Goal: Transaction & Acquisition: Purchase product/service

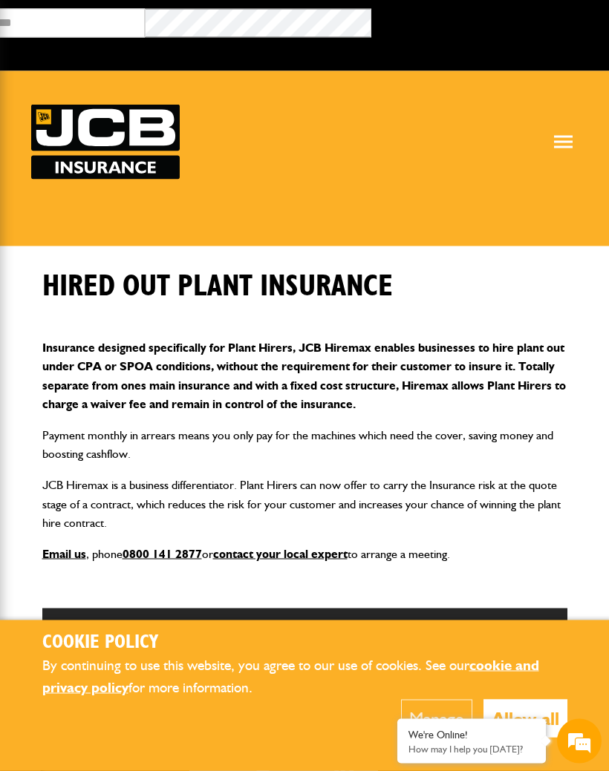
scroll to position [3, 0]
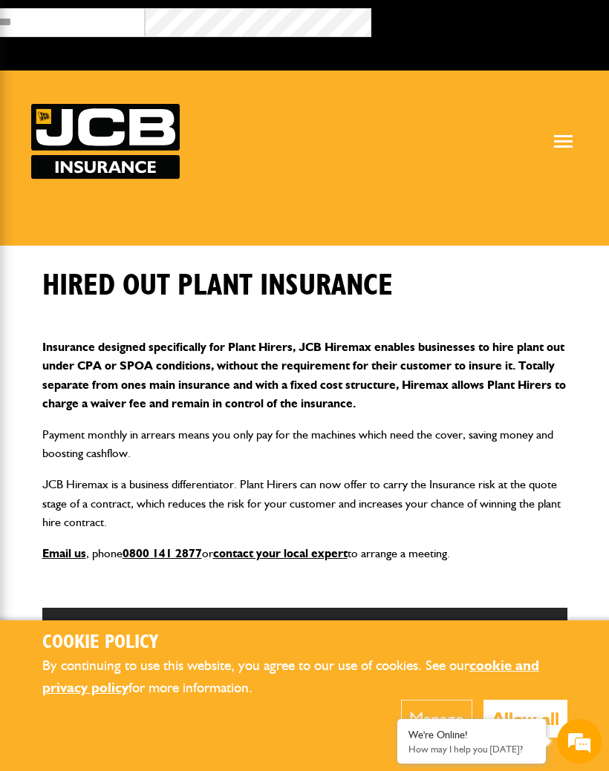
click at [519, 738] on button "Allow all" at bounding box center [525, 719] width 84 height 38
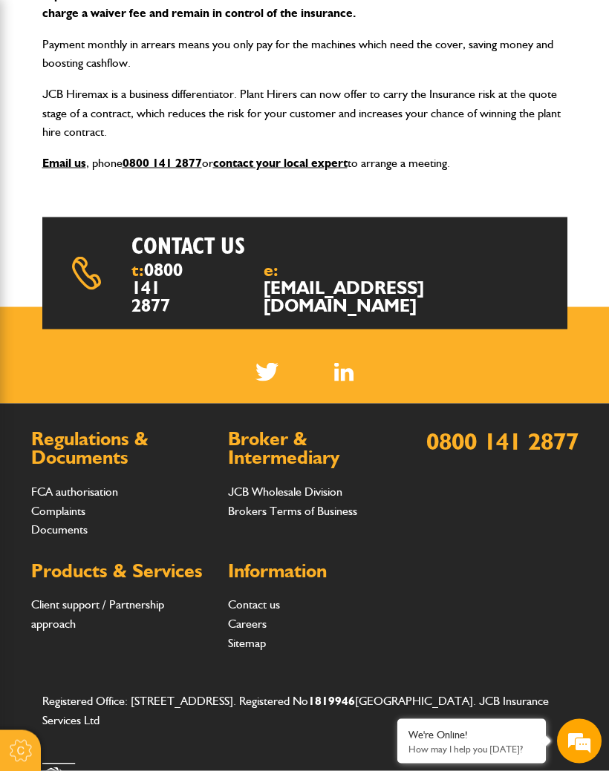
scroll to position [397, 0]
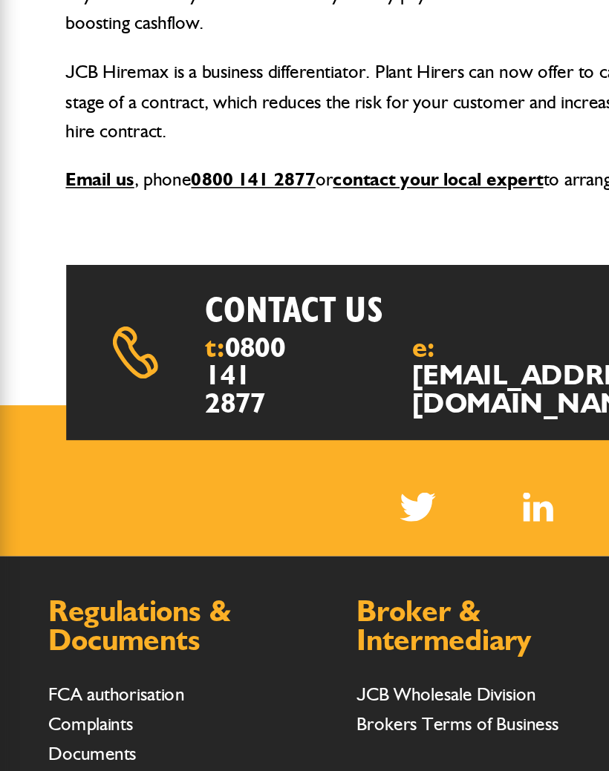
click at [111, 334] on section at bounding box center [304, 352] width 609 height 97
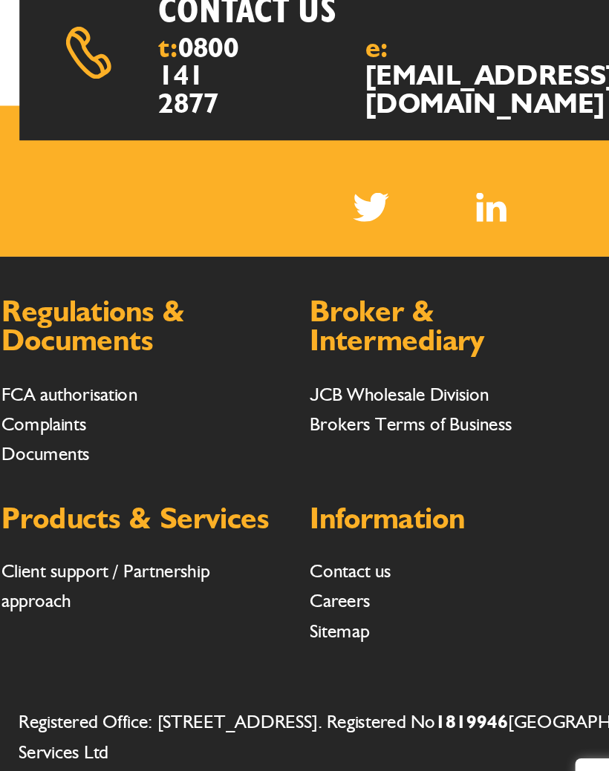
scroll to position [465, 0]
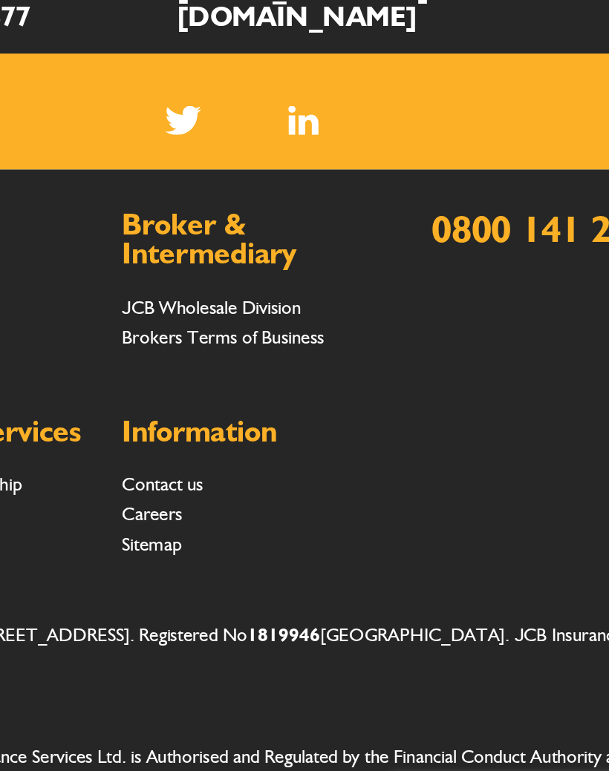
click at [228, 526] on link "Contact us" at bounding box center [254, 533] width 52 height 14
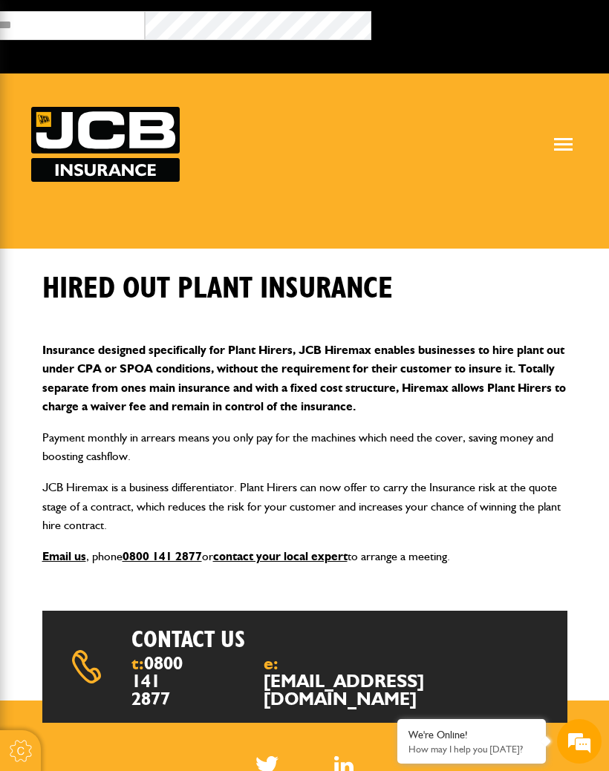
scroll to position [733, 150]
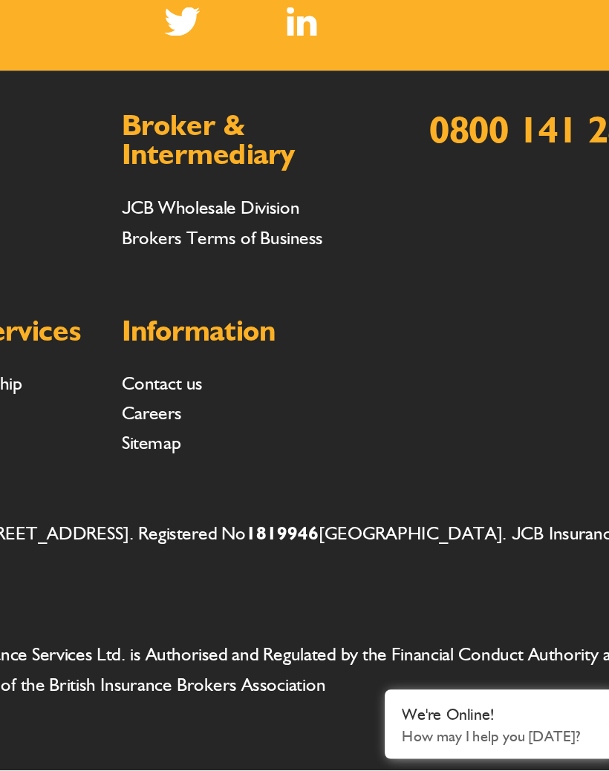
click at [408, 729] on div "We're Online!" at bounding box center [471, 735] width 126 height 13
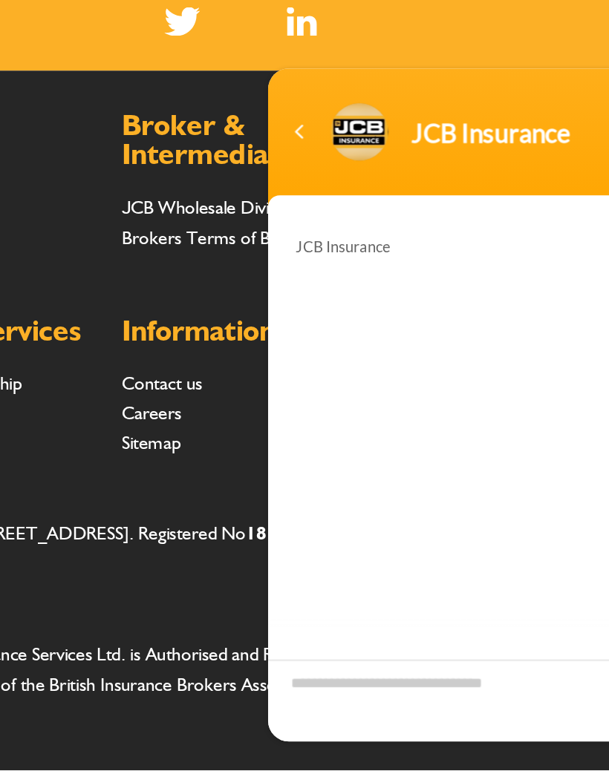
scroll to position [99, 0]
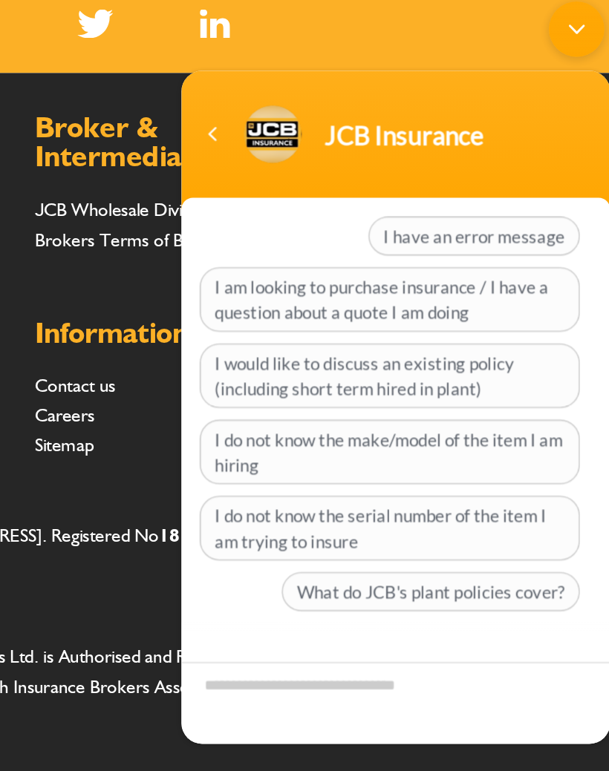
click at [254, 182] on span "I am looking to purchase insurance / I have a question about a quote I am doing" at bounding box center [311, 190] width 244 height 42
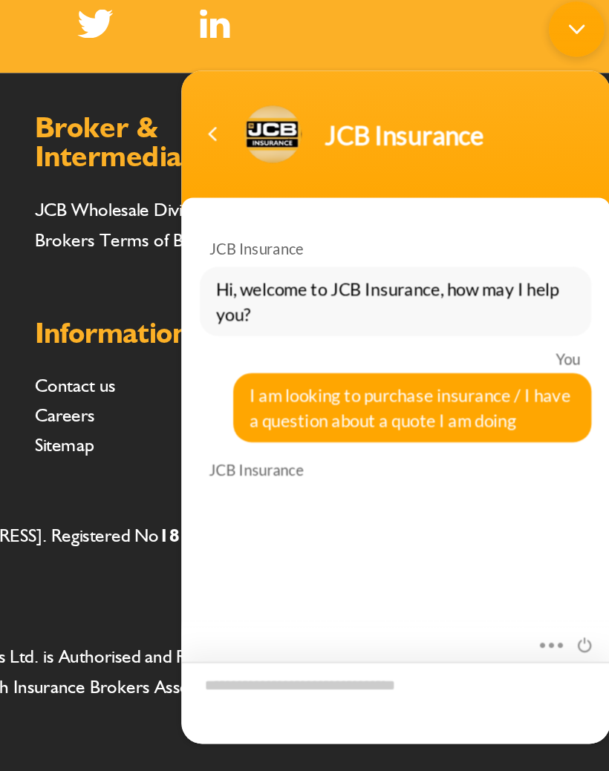
scroll to position [125, 0]
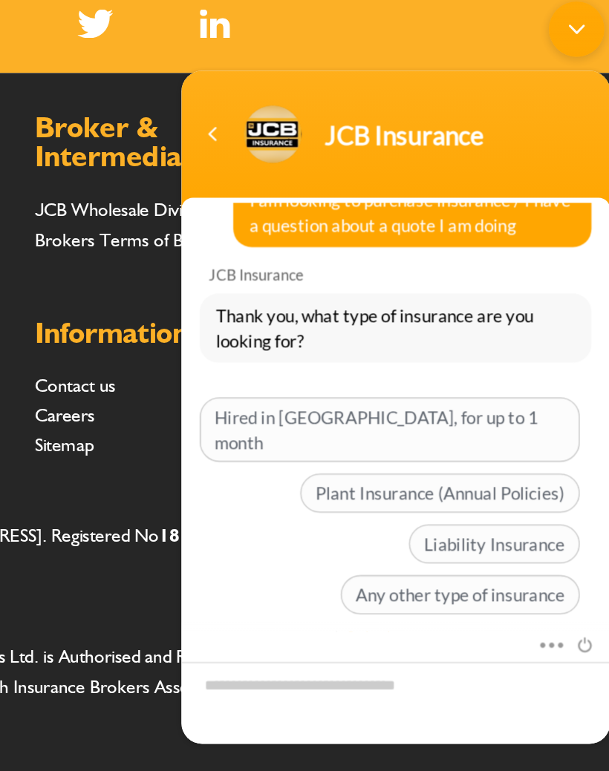
click at [294, 266] on span "Hired in Plant, for up to 1 month" at bounding box center [311, 273] width 244 height 42
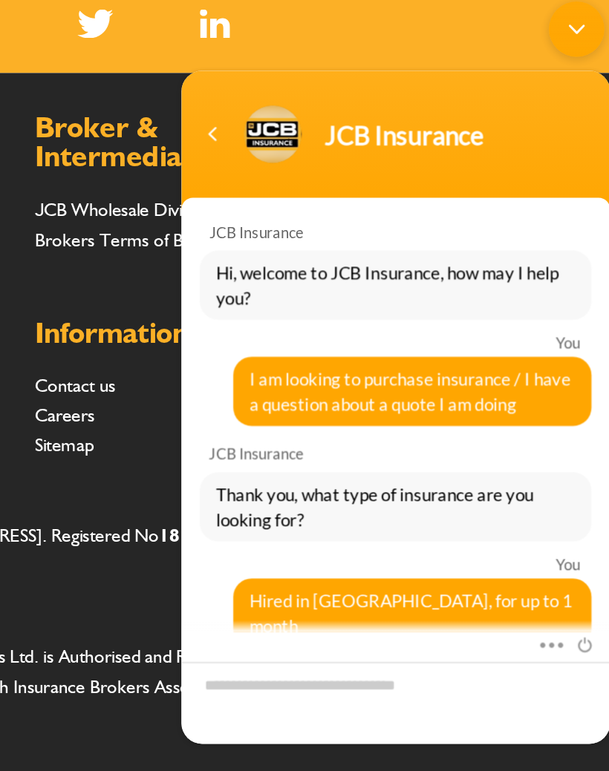
scroll to position [312, 0]
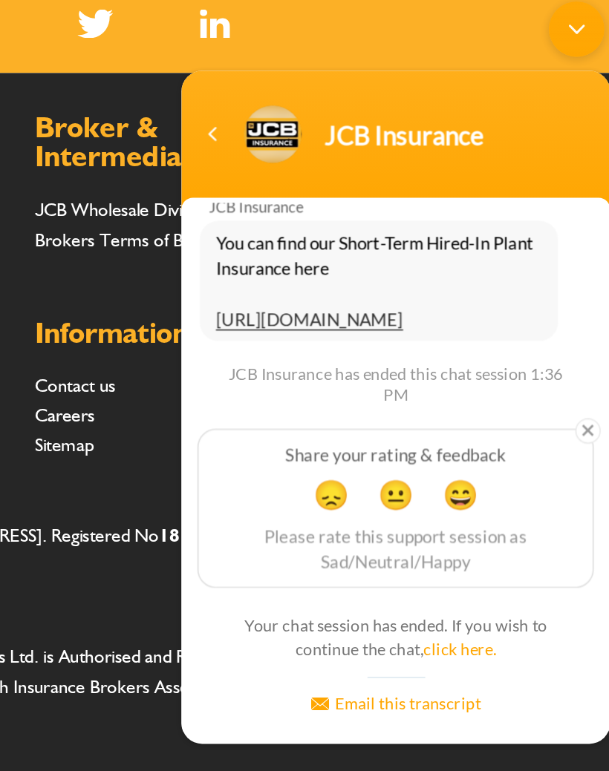
click at [442, 273] on em at bounding box center [438, 274] width 16 height 16
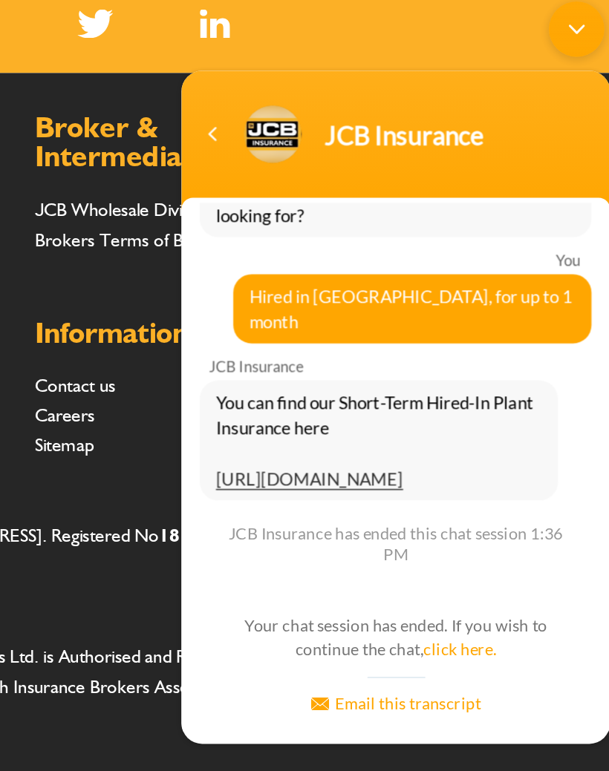
scroll to position [206, 0]
click at [227, 295] on span "You can find our Short-Term Hired-In Plant Insurance here https://www.jcbinsura…" at bounding box center [303, 279] width 209 height 65
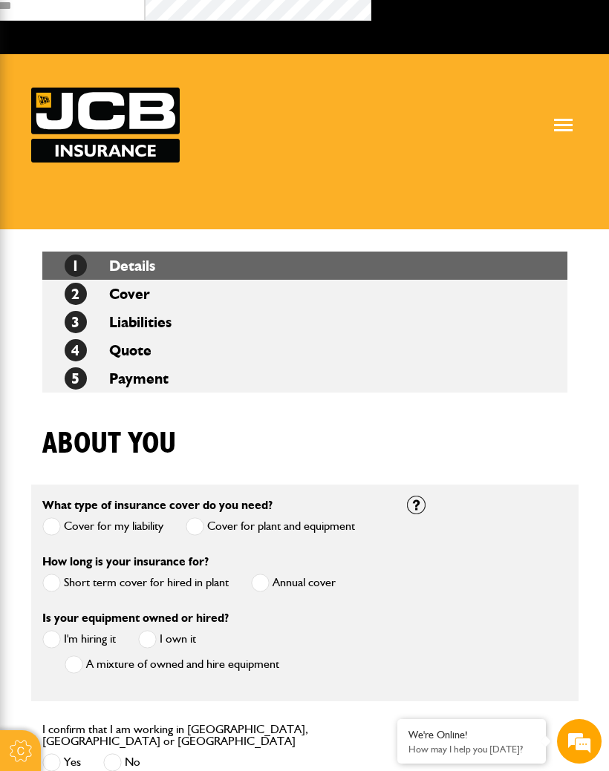
click at [49, 579] on span at bounding box center [51, 583] width 19 height 19
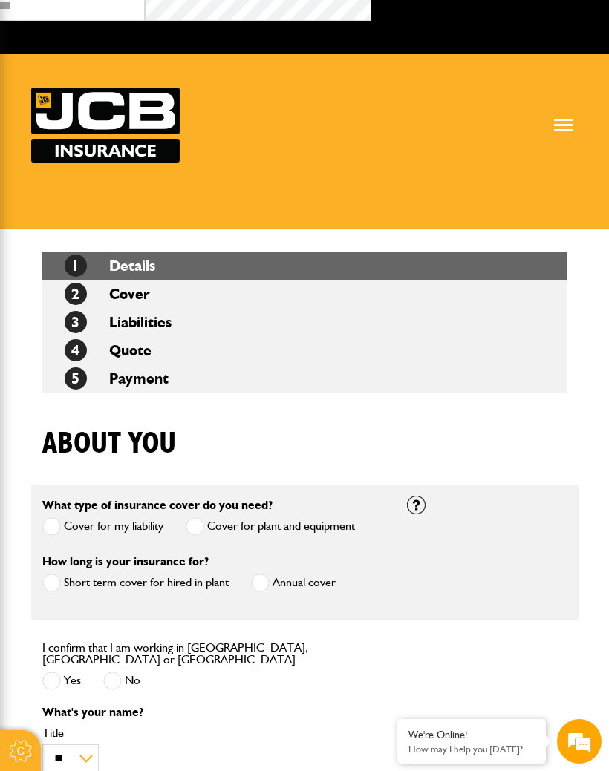
click at [67, 672] on label "Yes" at bounding box center [61, 681] width 39 height 19
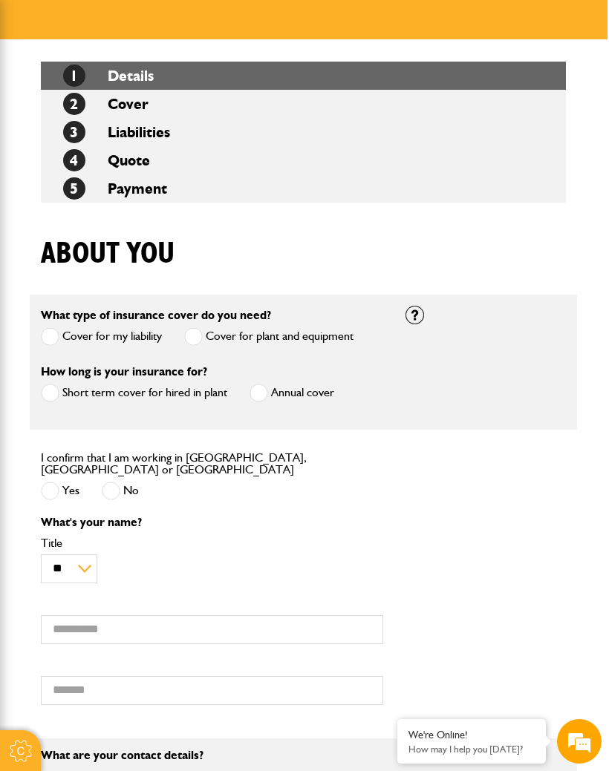
scroll to position [209, 0]
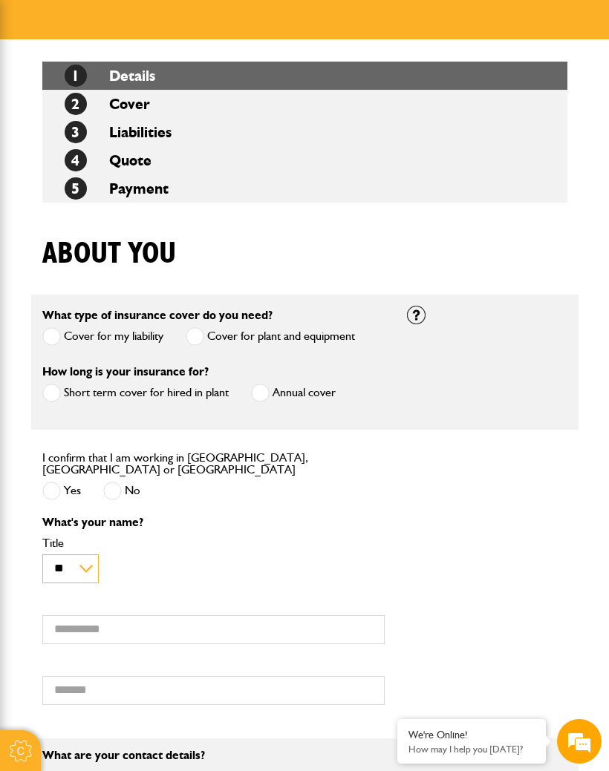
click at [88, 569] on select "** *** **** ** ** **" at bounding box center [70, 569] width 56 height 29
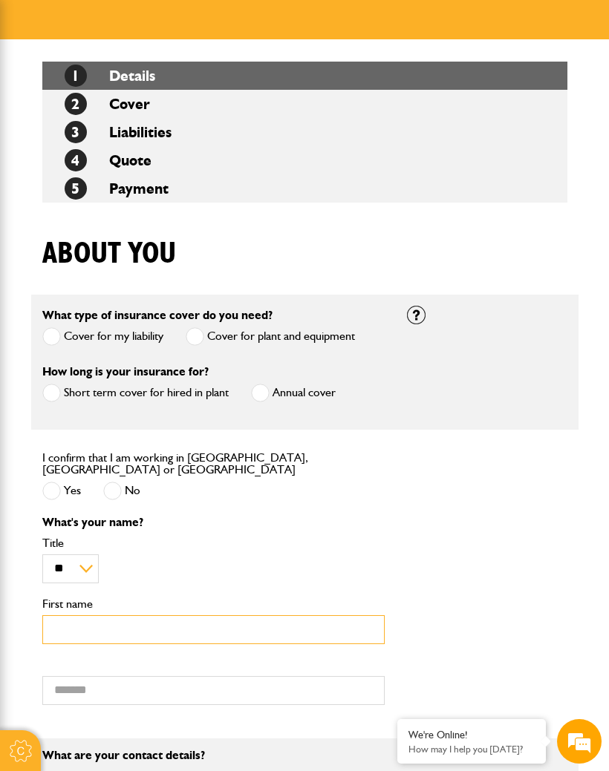
click at [112, 628] on input "First name" at bounding box center [213, 629] width 342 height 29
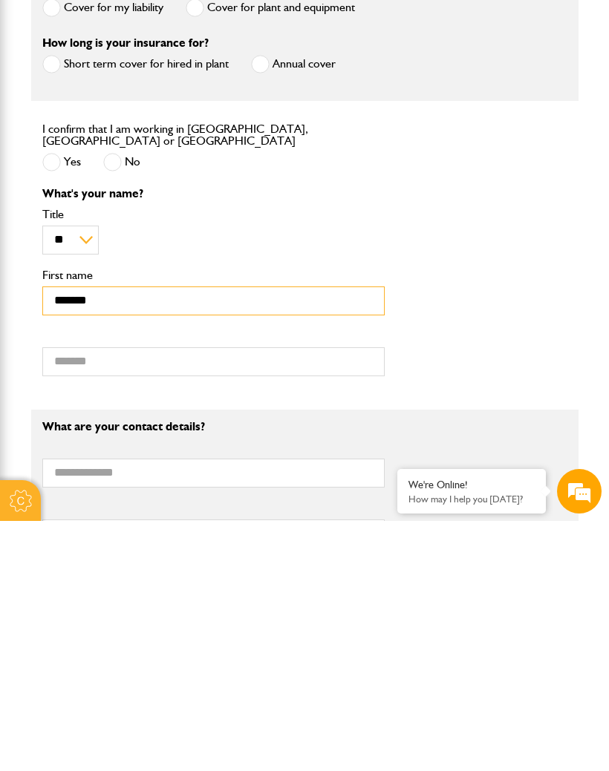
type input "******"
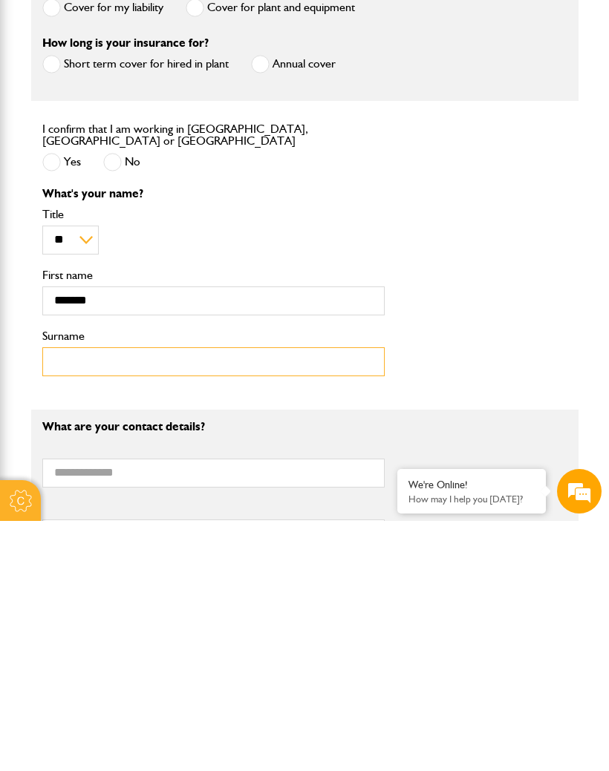
click at [79, 598] on input "Surname" at bounding box center [213, 612] width 342 height 29
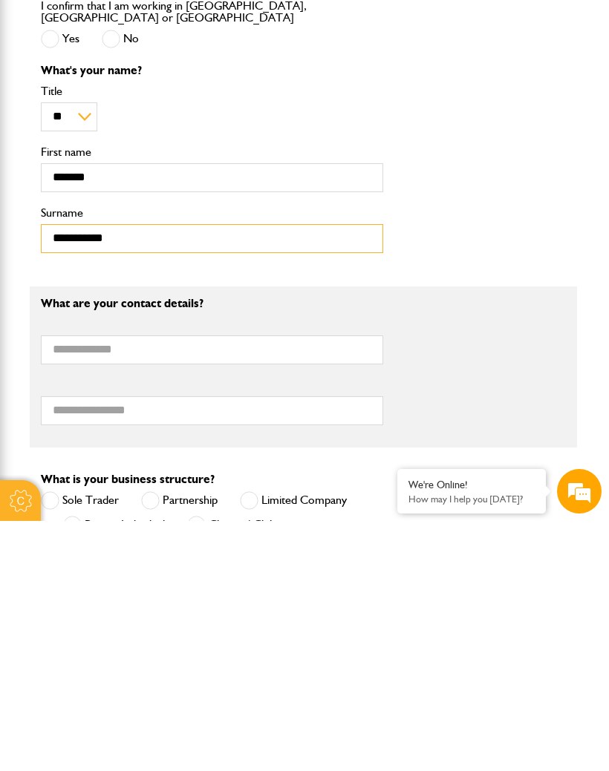
scroll to position [463, 1]
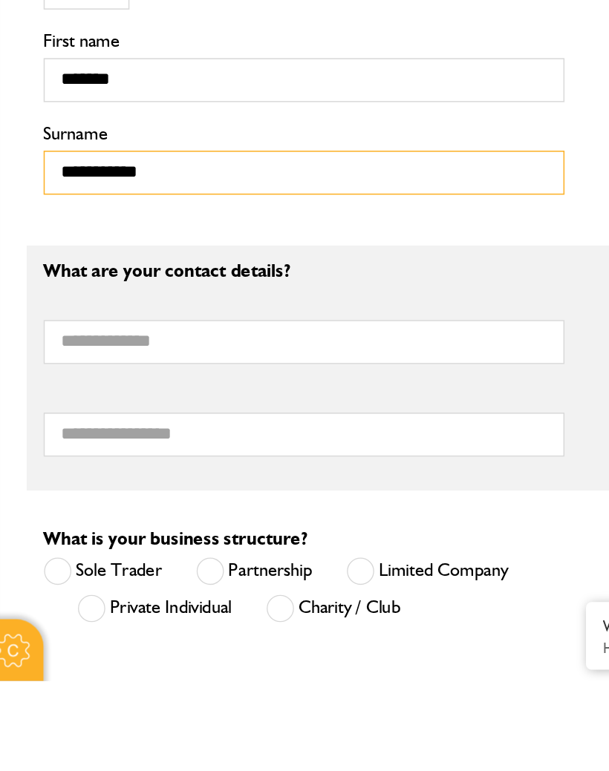
type input "**********"
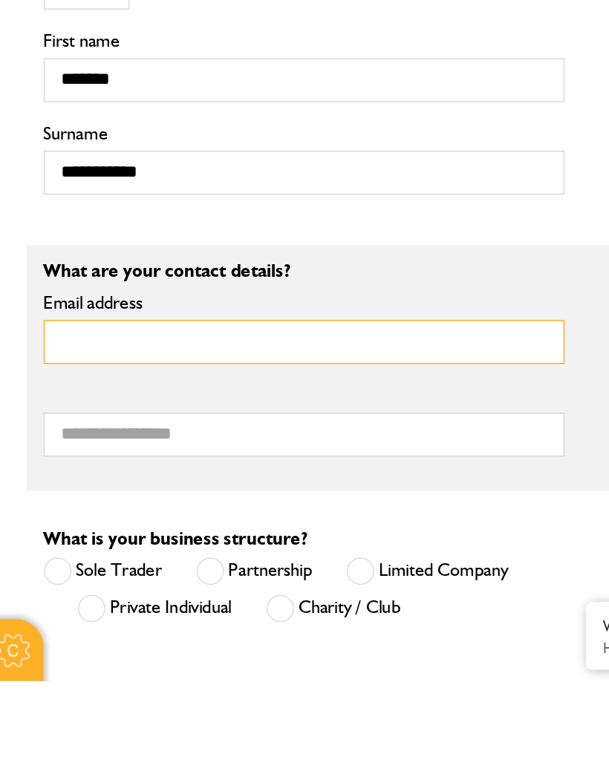
click at [41, 534] on input "Email address" at bounding box center [212, 548] width 342 height 29
type input "**********"
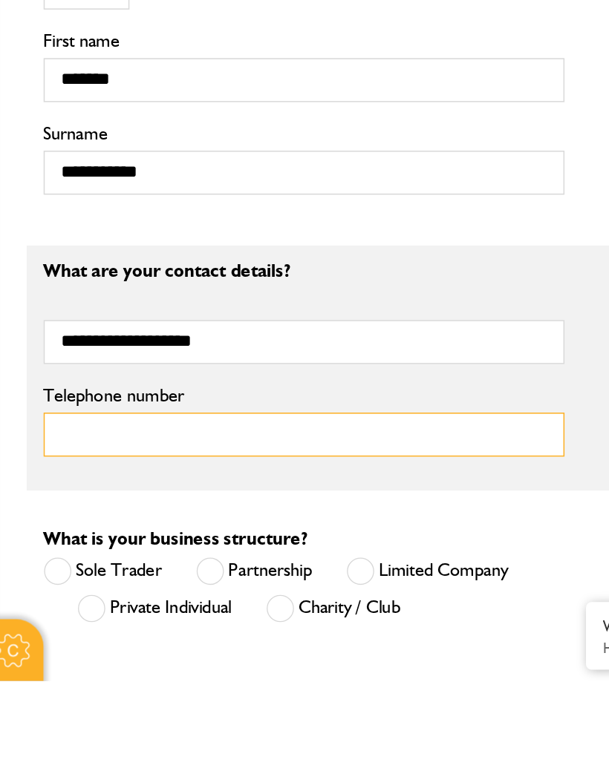
click at [63, 595] on input "Telephone number" at bounding box center [212, 609] width 342 height 29
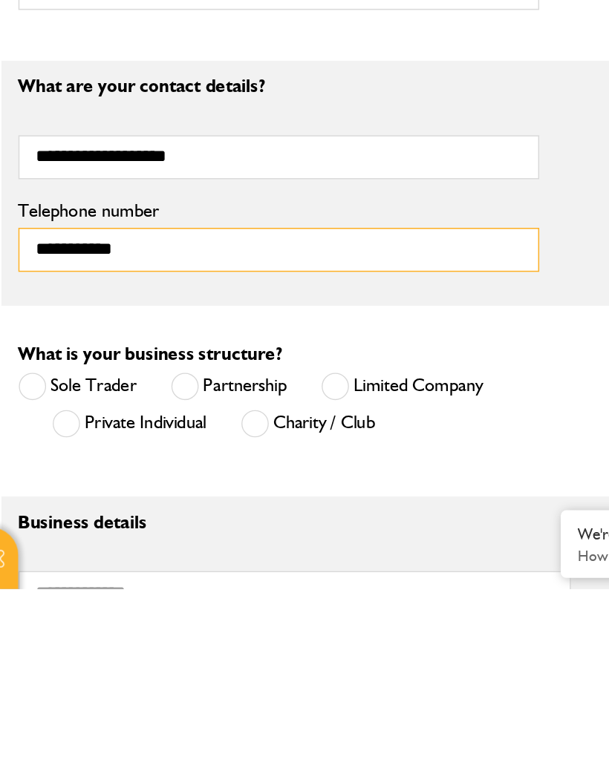
scroll to position [525, 1]
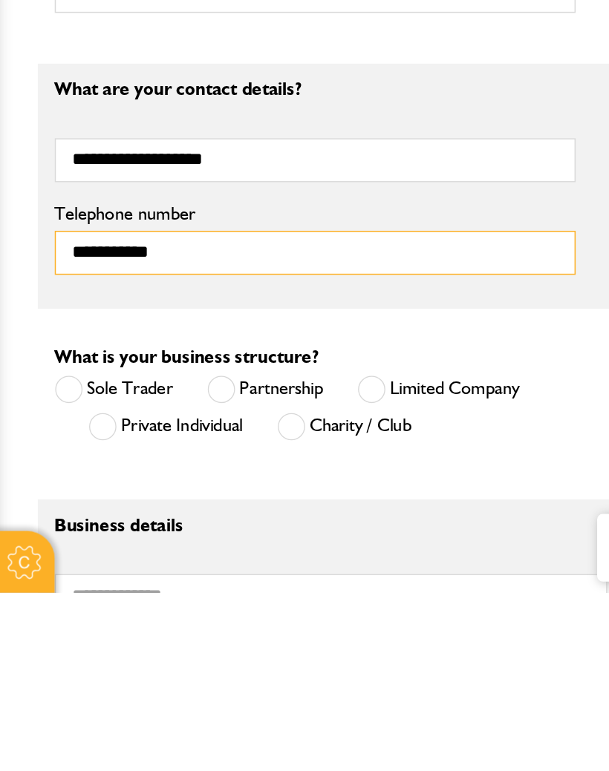
type input "**********"
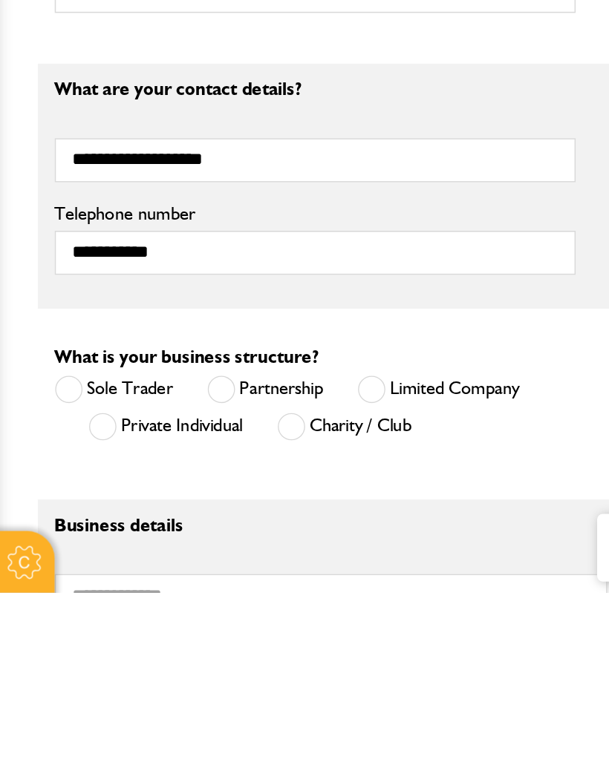
click at [68, 653] on span at bounding box center [72, 662] width 19 height 19
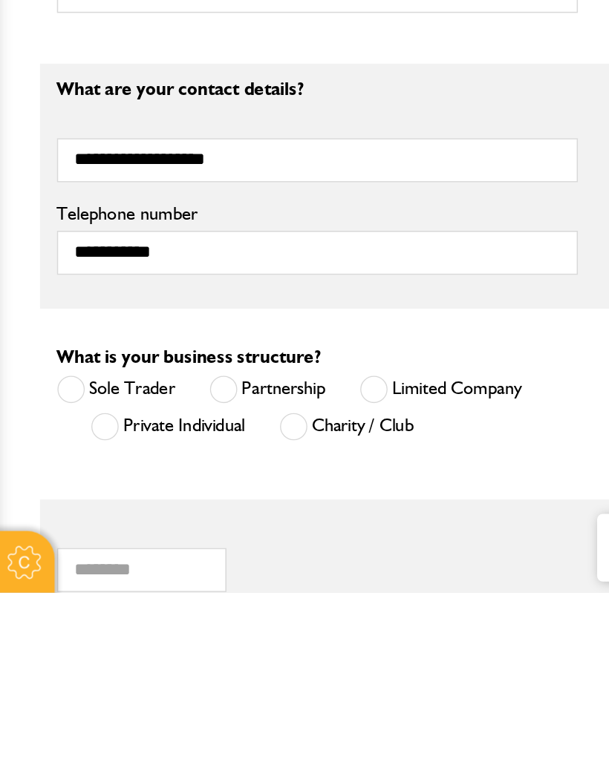
scroll to position [687, 0]
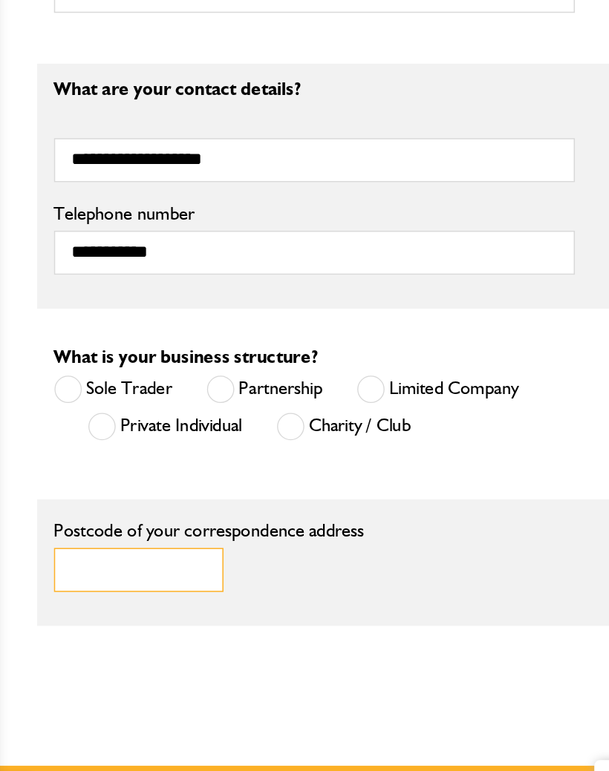
click at [60, 580] on input "Postcode of your correspondence address" at bounding box center [97, 594] width 111 height 29
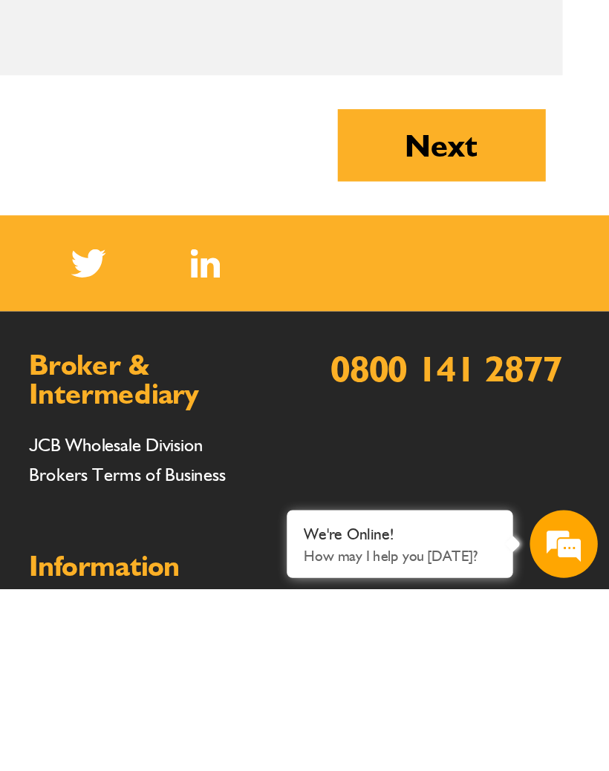
scroll to position [885, 0]
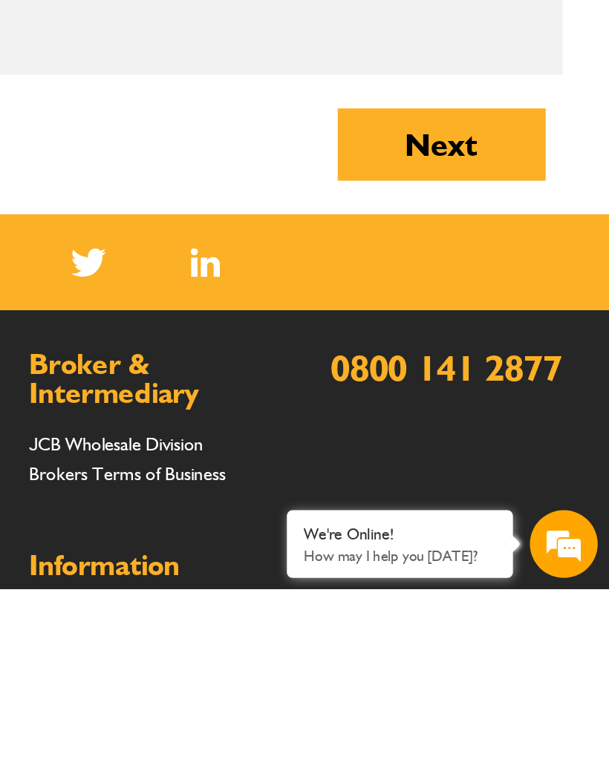
type input "*******"
click at [431, 455] on button "Next" at bounding box center [499, 479] width 137 height 48
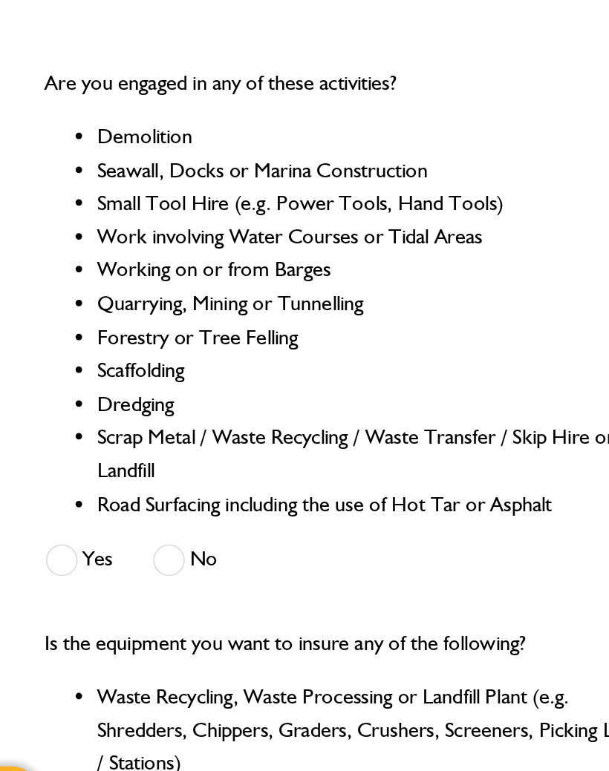
scroll to position [185, 0]
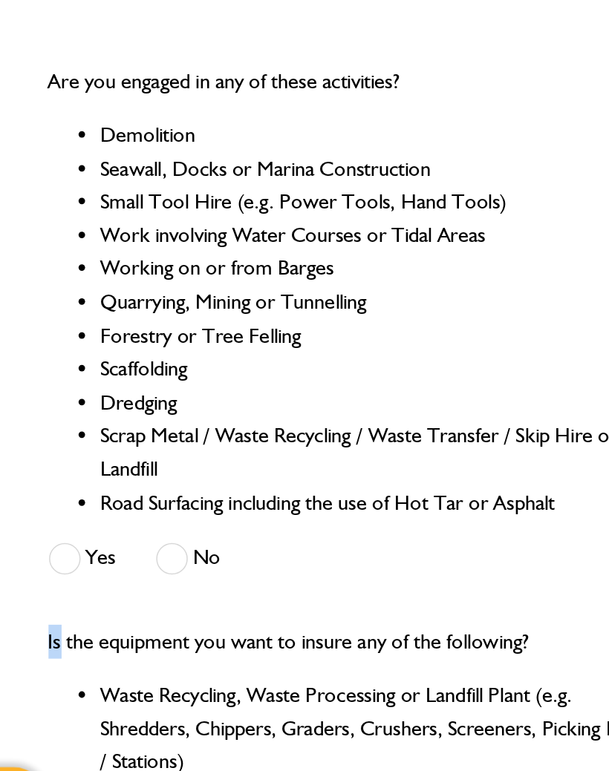
click at [103, 603] on span at bounding box center [112, 612] width 19 height 19
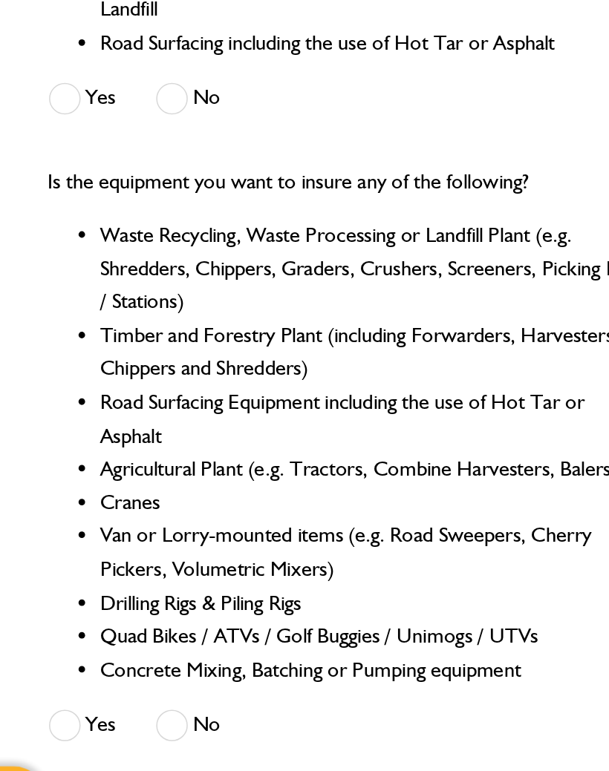
scroll to position [447, 0]
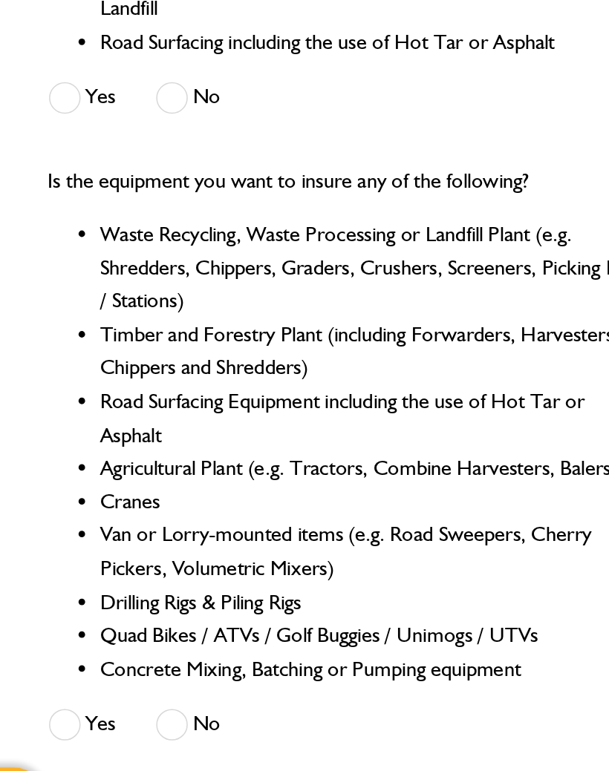
click at [103, 697] on span at bounding box center [112, 706] width 19 height 19
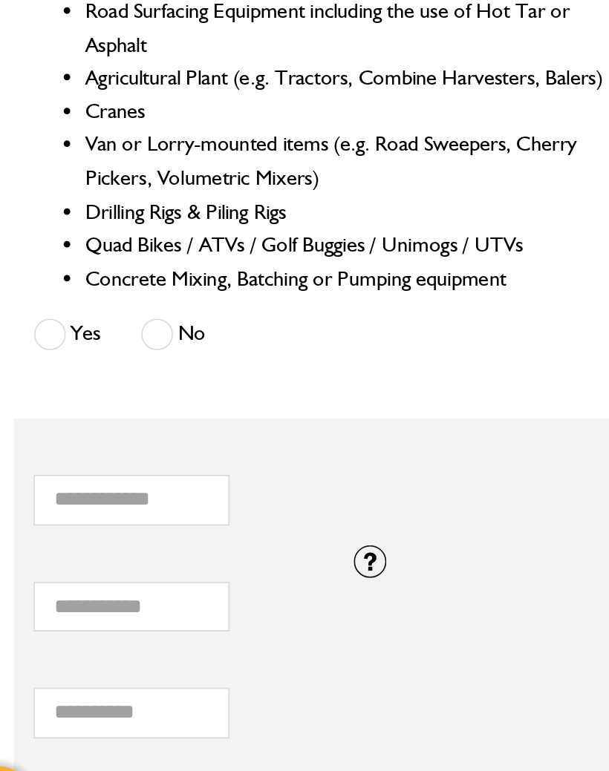
scroll to position [670, 0]
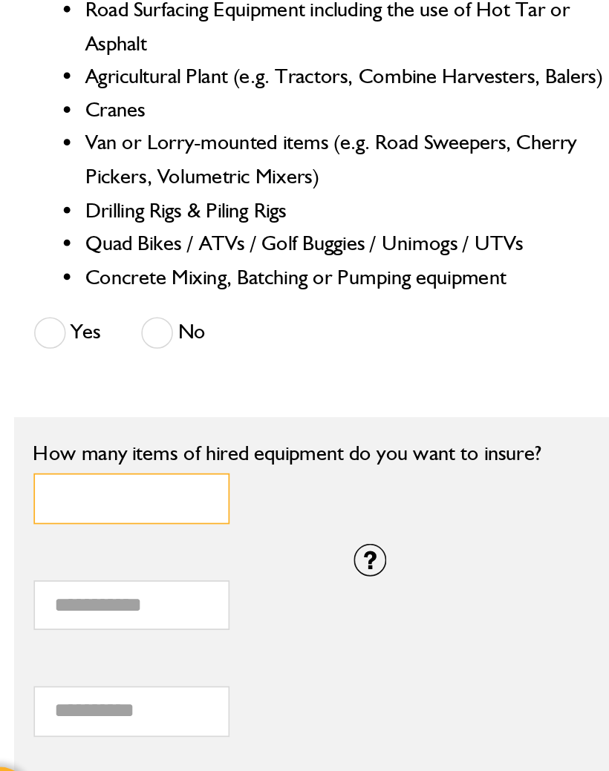
click at [49, 563] on input "*" at bounding box center [97, 577] width 111 height 29
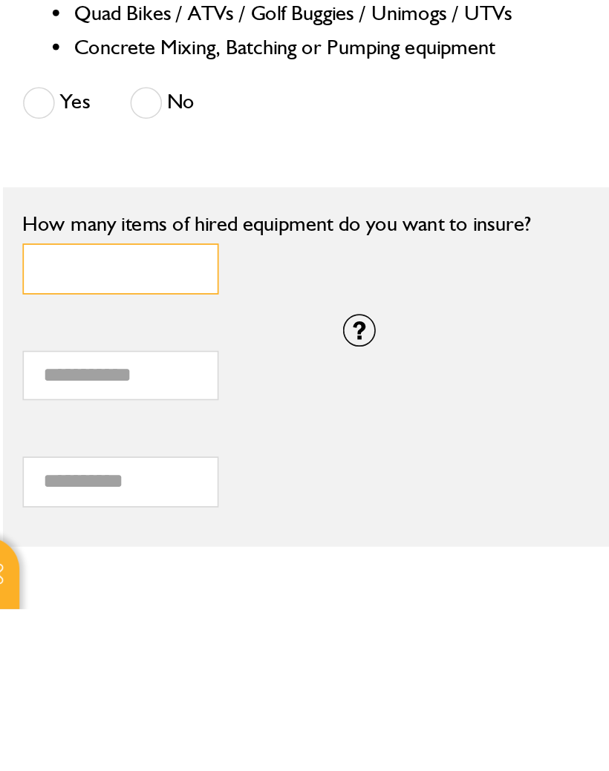
type input "*"
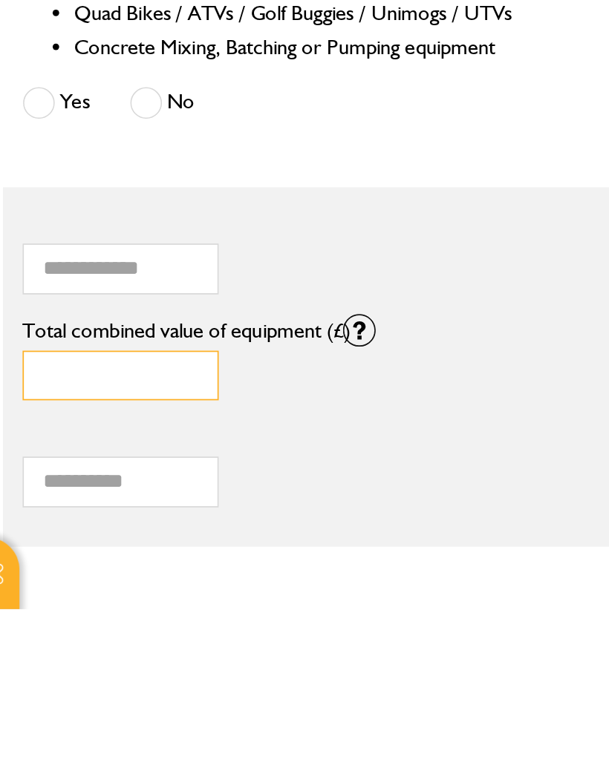
click at [42, 624] on input "*" at bounding box center [97, 638] width 111 height 29
type input "*****"
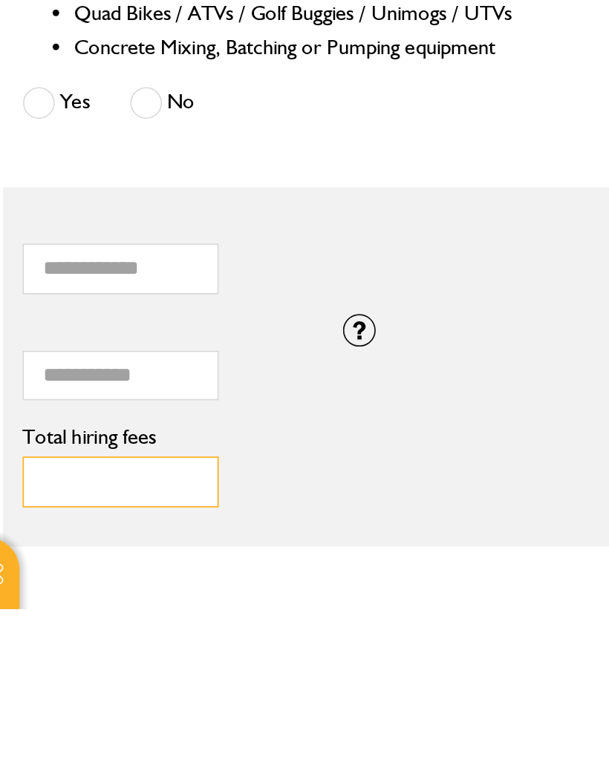
click at [42, 684] on input "Total hiring fees" at bounding box center [97, 698] width 111 height 29
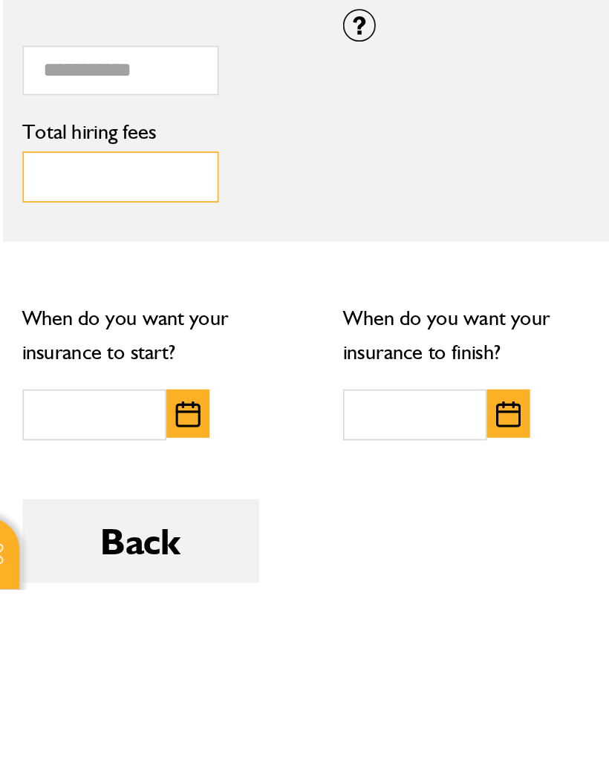
scroll to position [832, 0]
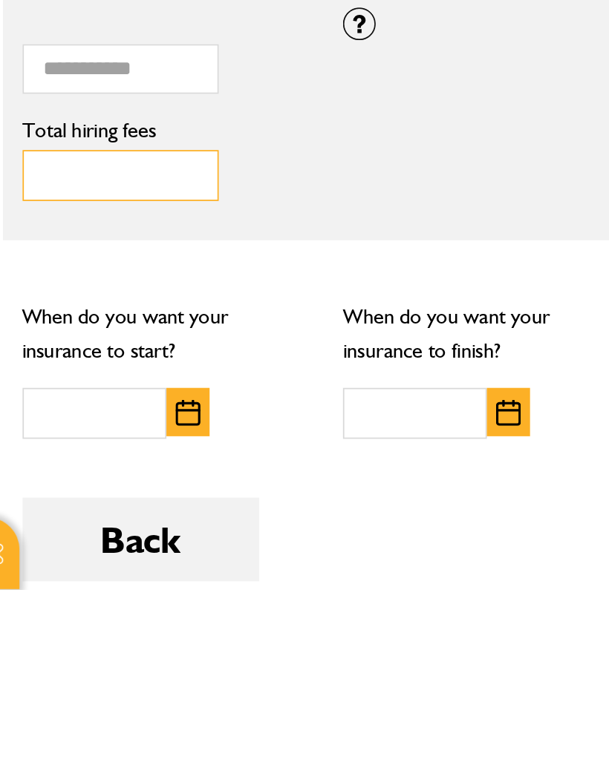
type input "***"
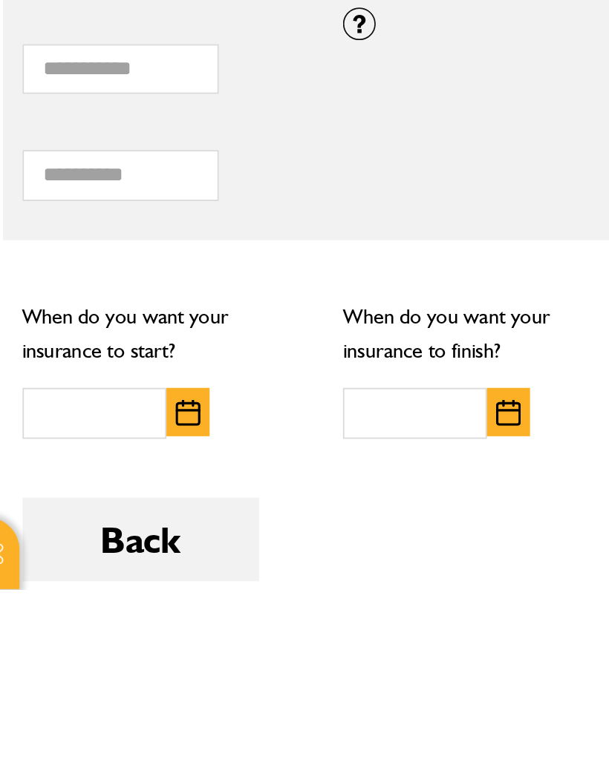
click at [129, 664] on img "button" at bounding box center [136, 671] width 14 height 15
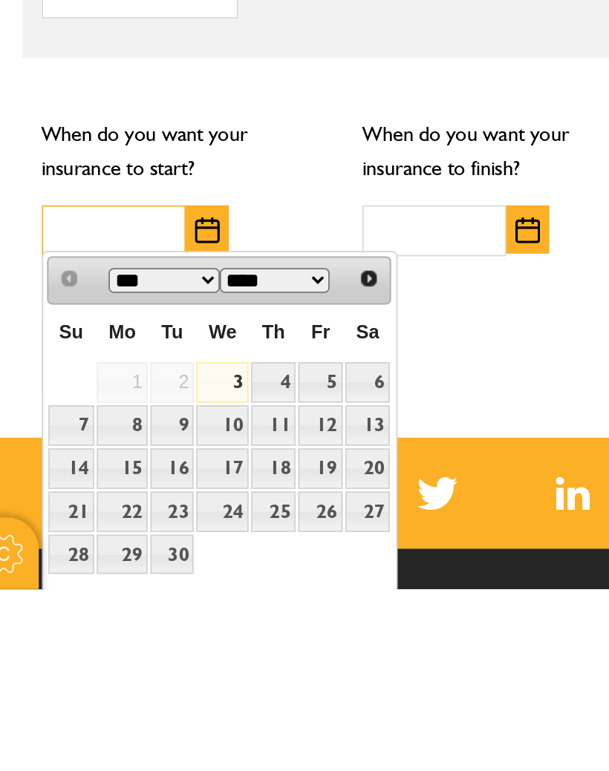
scroll to position [938, 0]
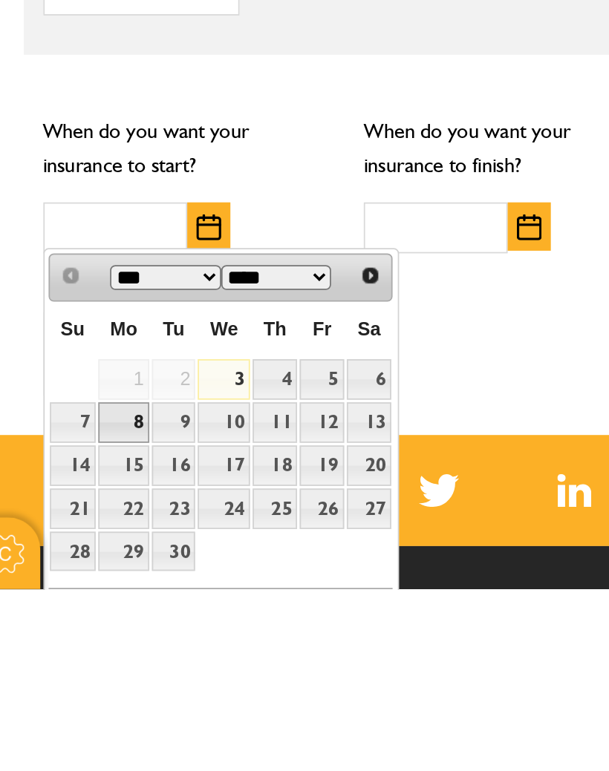
click at [73, 665] on link "8" at bounding box center [87, 676] width 29 height 23
type input "**********"
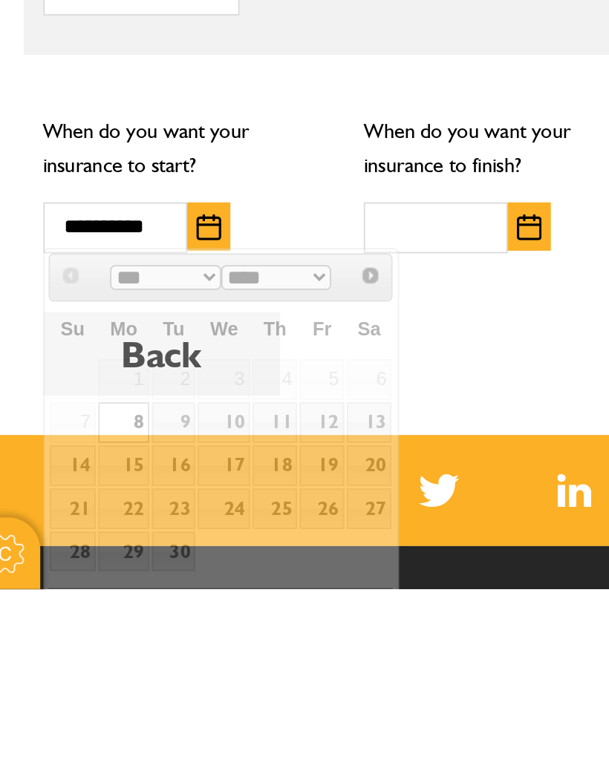
scroll to position [1079, 0]
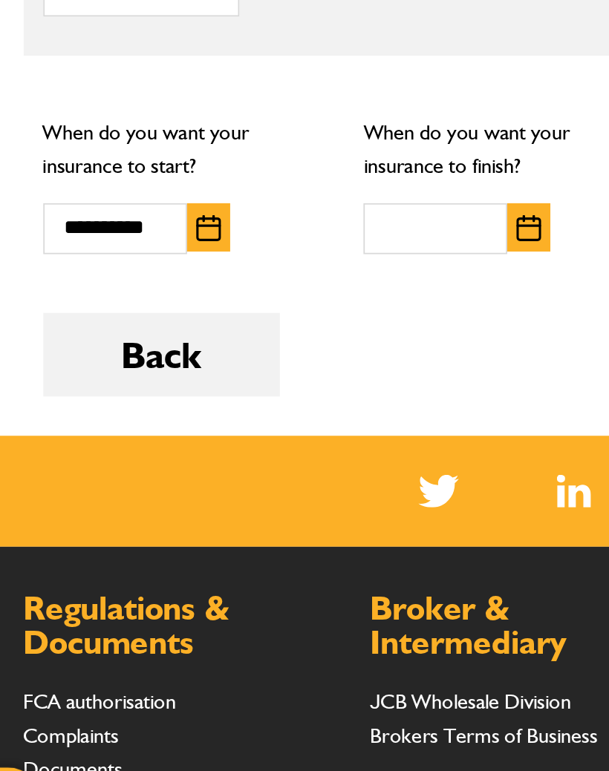
click at [311, 416] on img "button" at bounding box center [318, 423] width 14 height 15
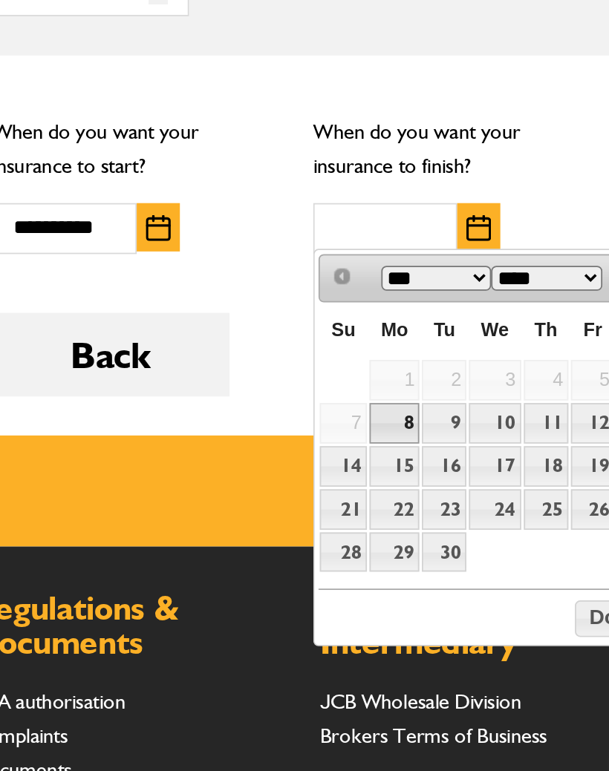
click at [256, 548] on link "15" at bounding box center [270, 559] width 29 height 23
type input "**********"
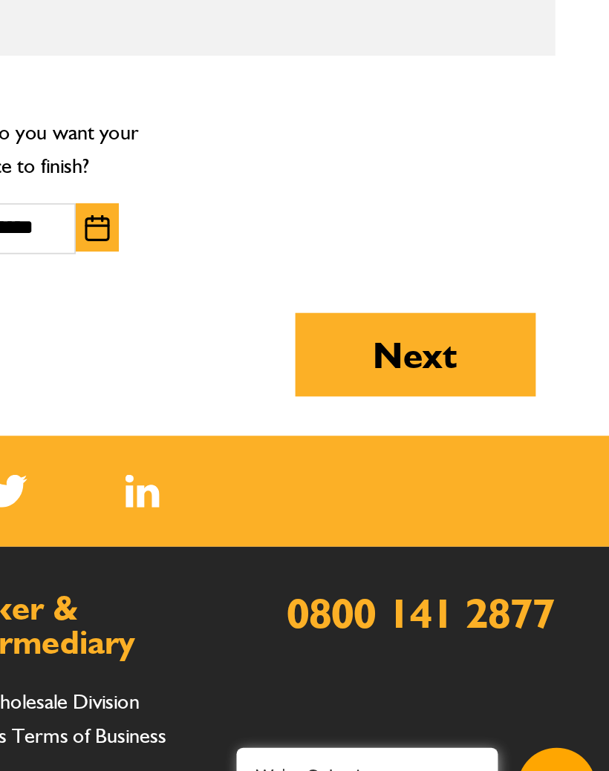
click at [431, 472] on button "Next" at bounding box center [499, 496] width 137 height 48
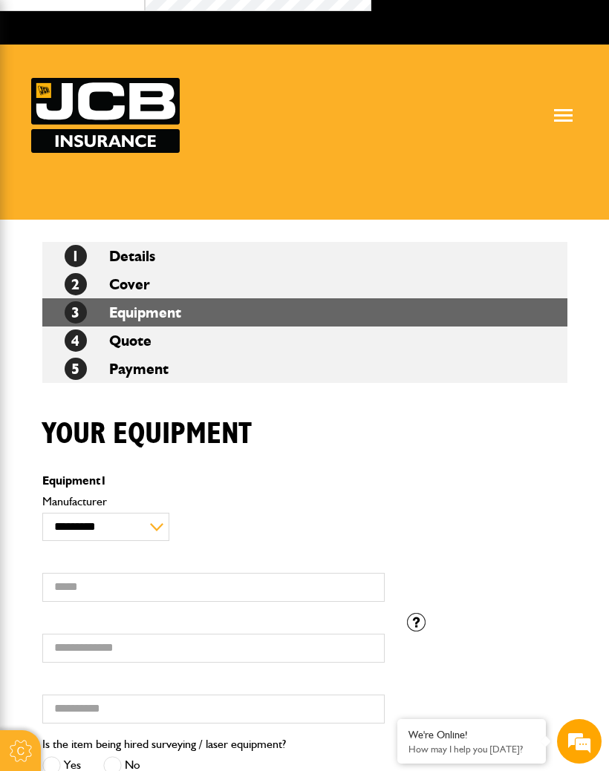
scroll to position [28, 0]
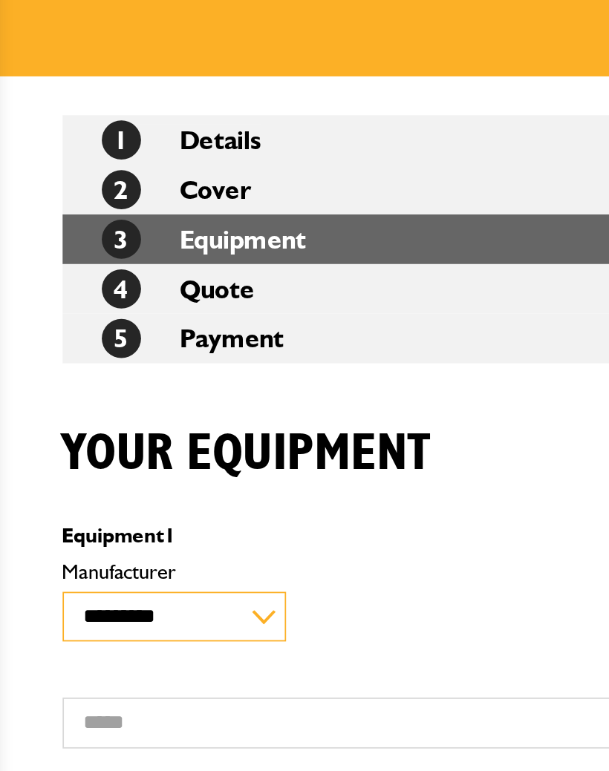
click at [145, 514] on select "**********" at bounding box center [105, 528] width 127 height 29
select select "**"
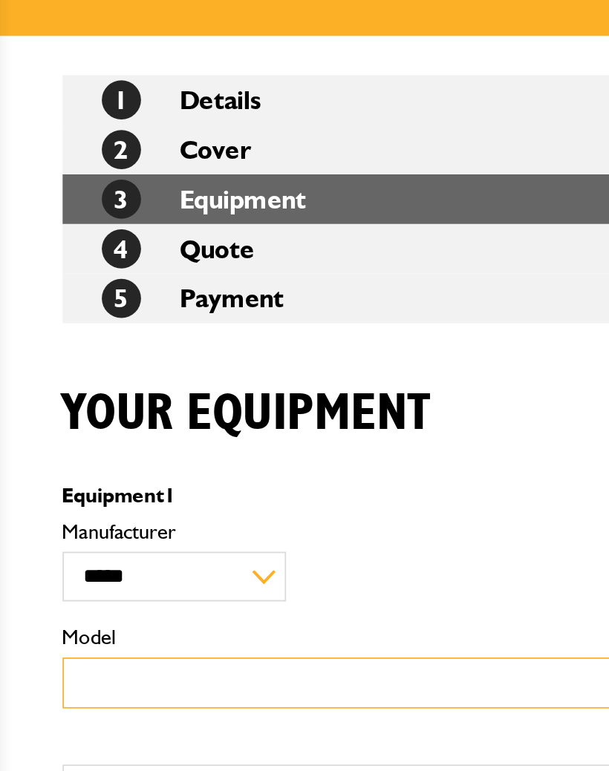
click at [103, 574] on input "Model" at bounding box center [213, 588] width 342 height 29
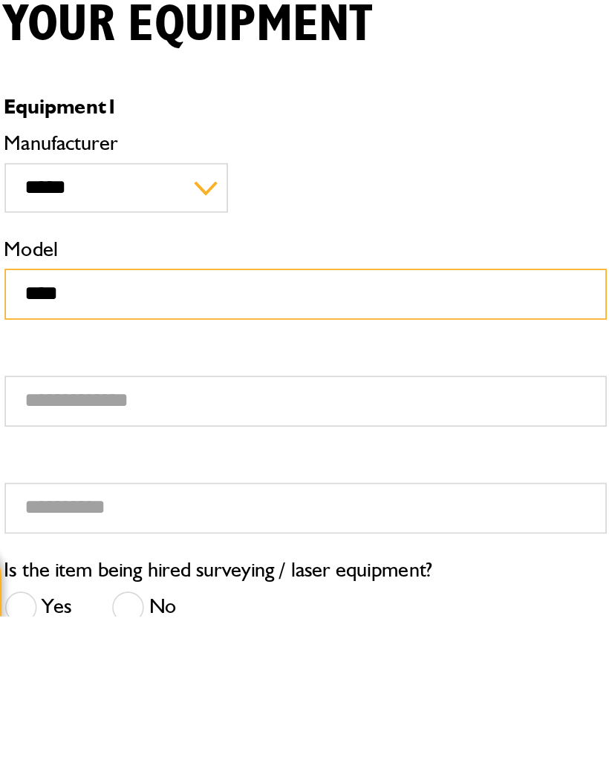
type input "****"
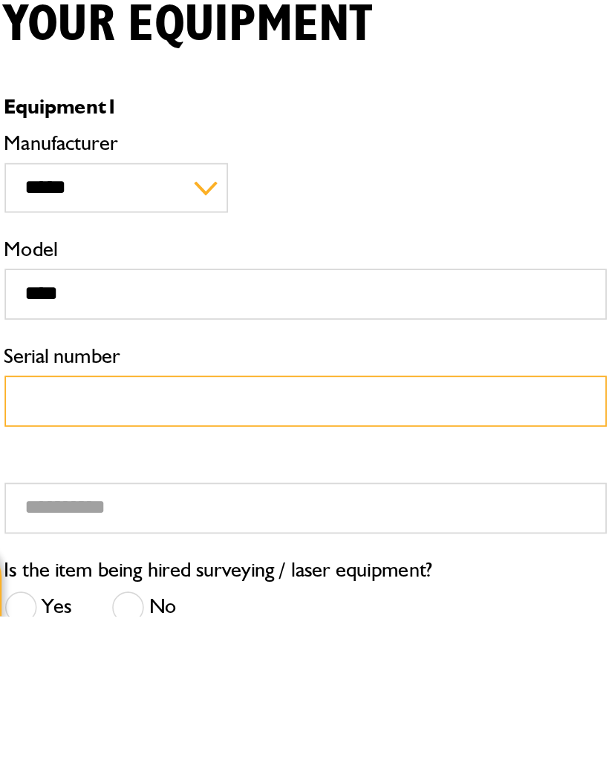
click at [42, 635] on input "Serial number" at bounding box center [213, 649] width 342 height 29
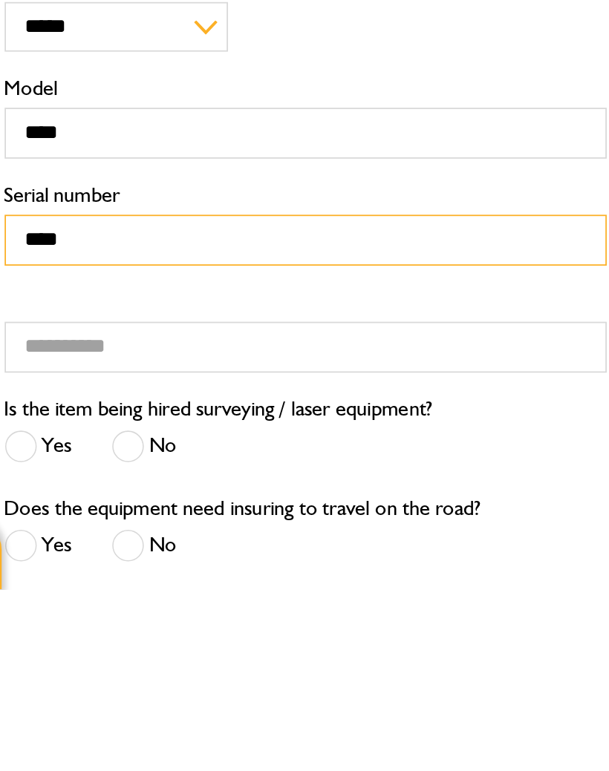
scroll to position [107, 0]
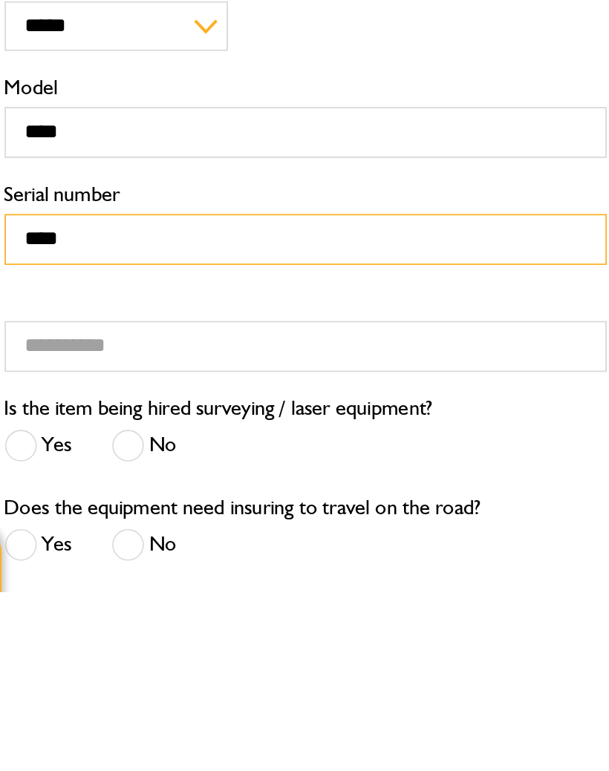
type input "****"
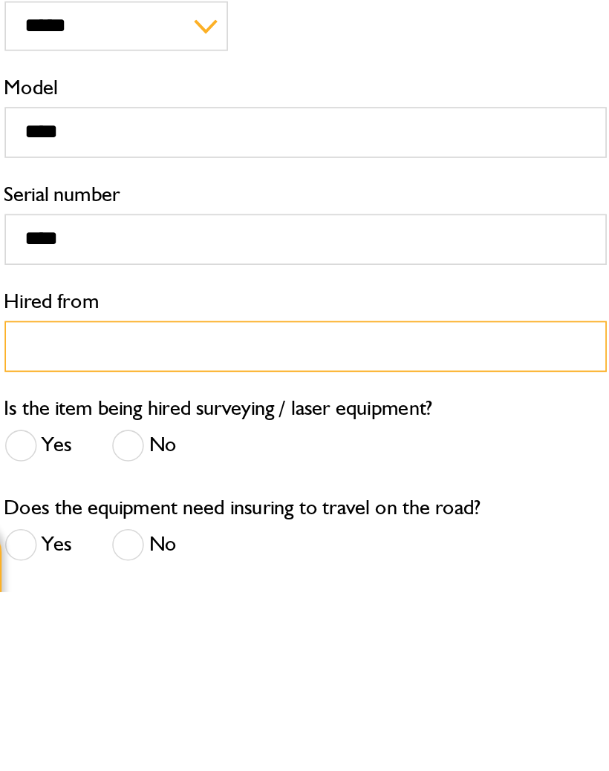
click at [76, 617] on input "Hired from" at bounding box center [213, 631] width 342 height 29
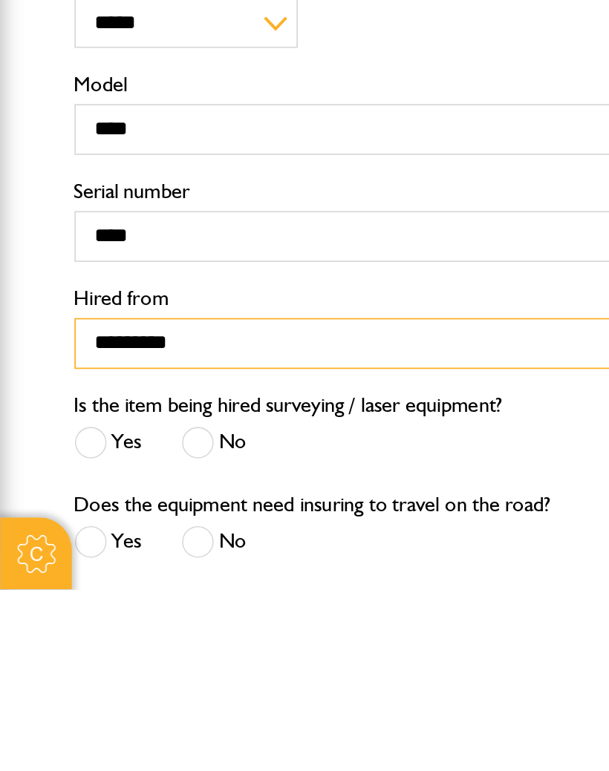
type input "*********"
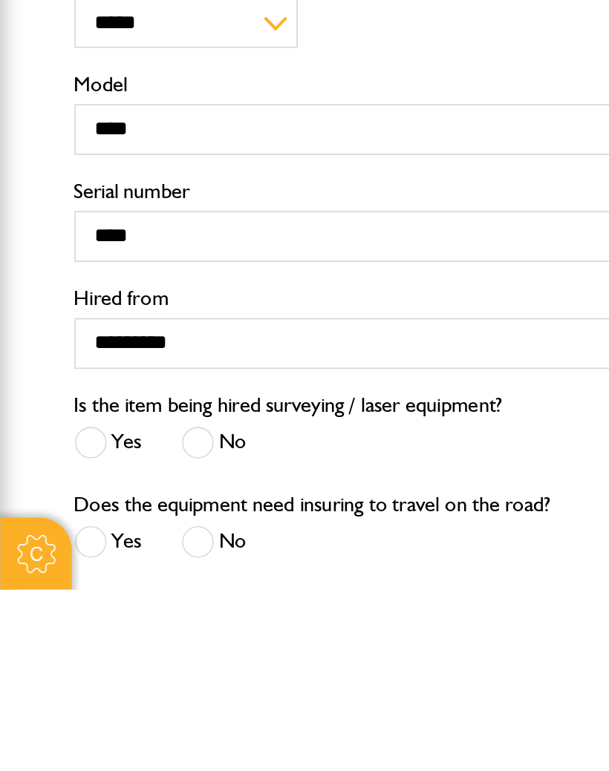
click at [110, 678] on span at bounding box center [112, 687] width 19 height 19
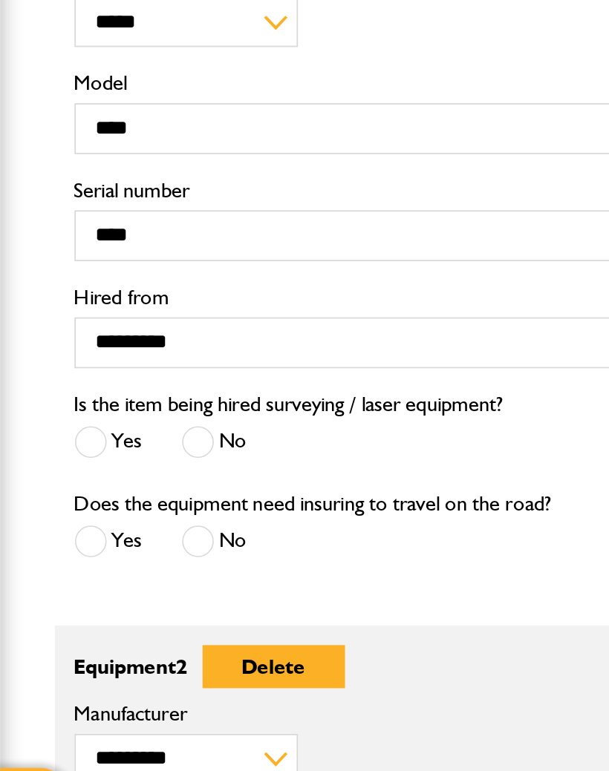
click at [114, 592] on span at bounding box center [112, 601] width 19 height 19
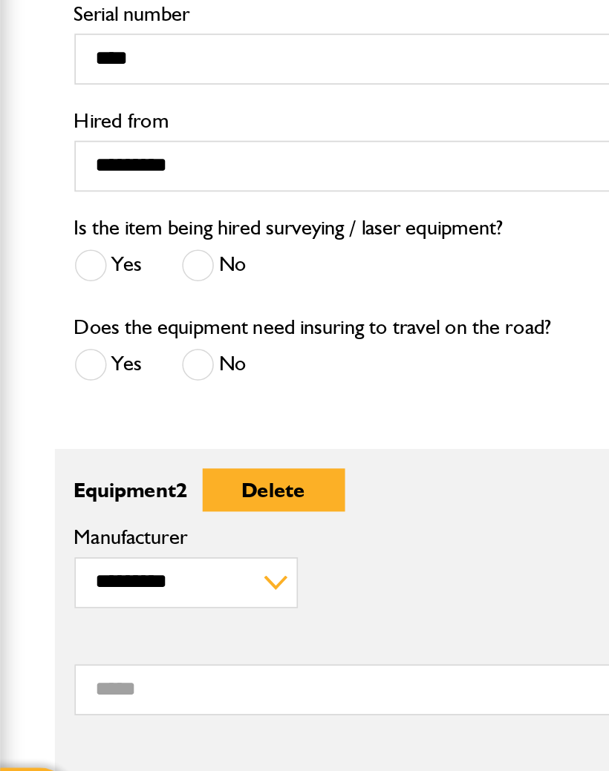
scroll to position [350, 0]
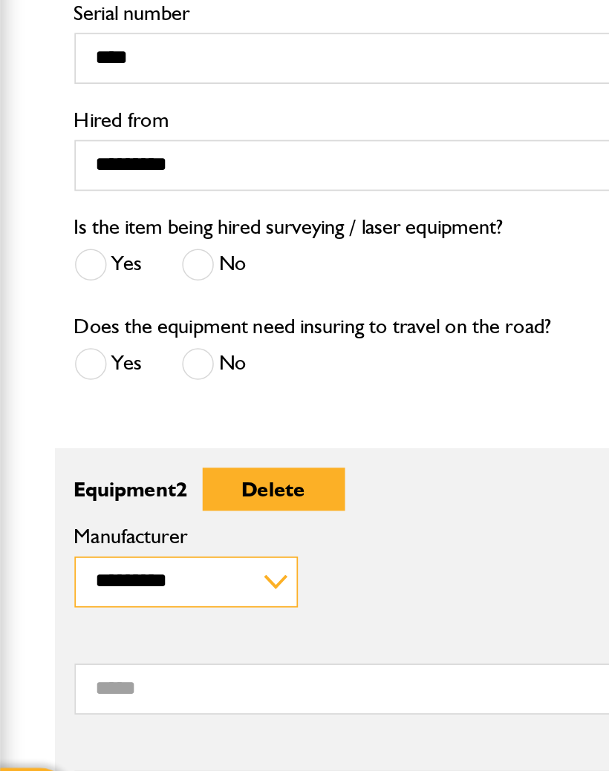
click at [151, 610] on select "**********" at bounding box center [105, 624] width 127 height 29
select select "**"
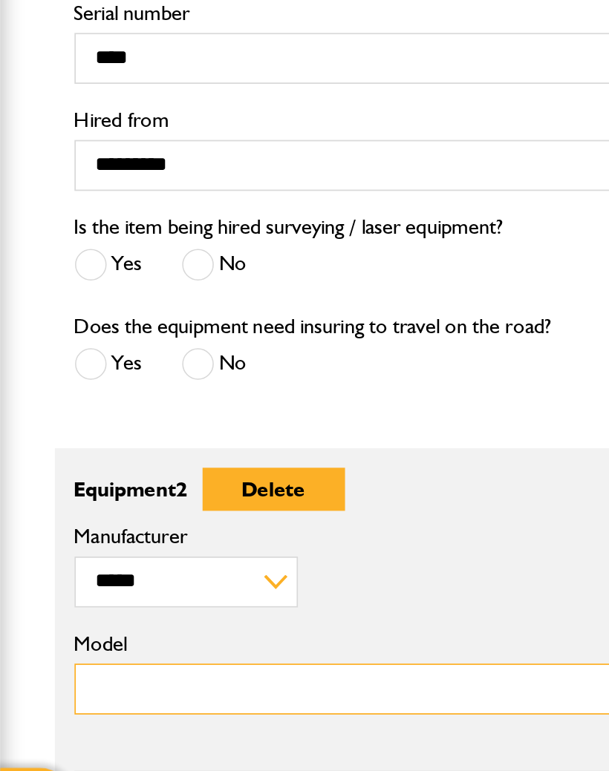
click at [72, 671] on input "Model" at bounding box center [213, 685] width 342 height 29
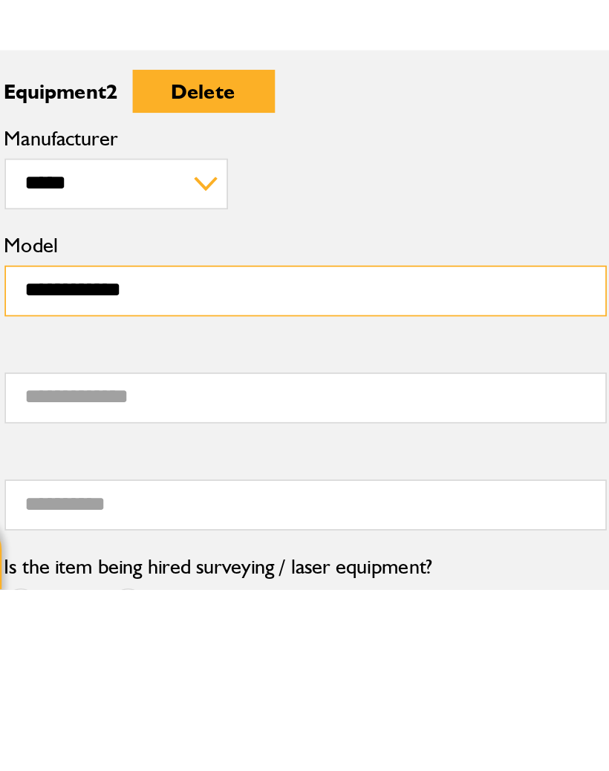
type input "**********"
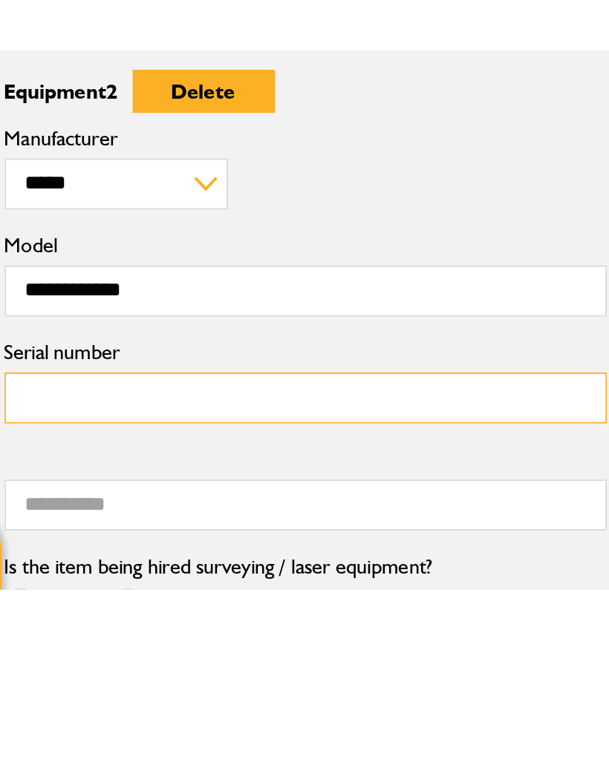
click at [42, 648] on input "Serial number" at bounding box center [213, 662] width 342 height 29
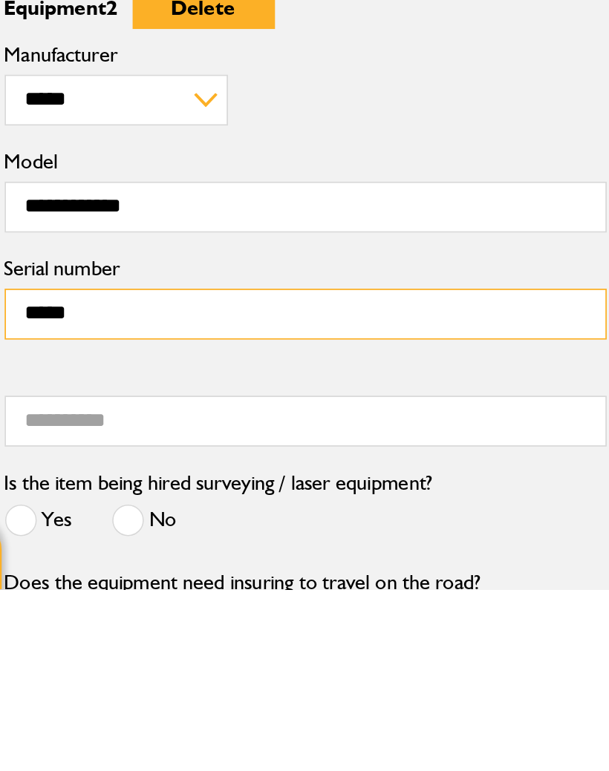
scroll to position [484, 0]
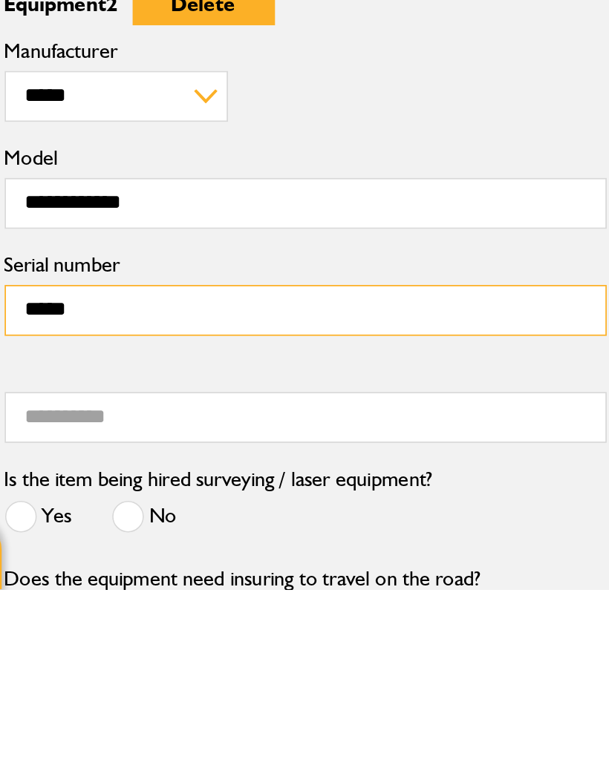
type input "*****"
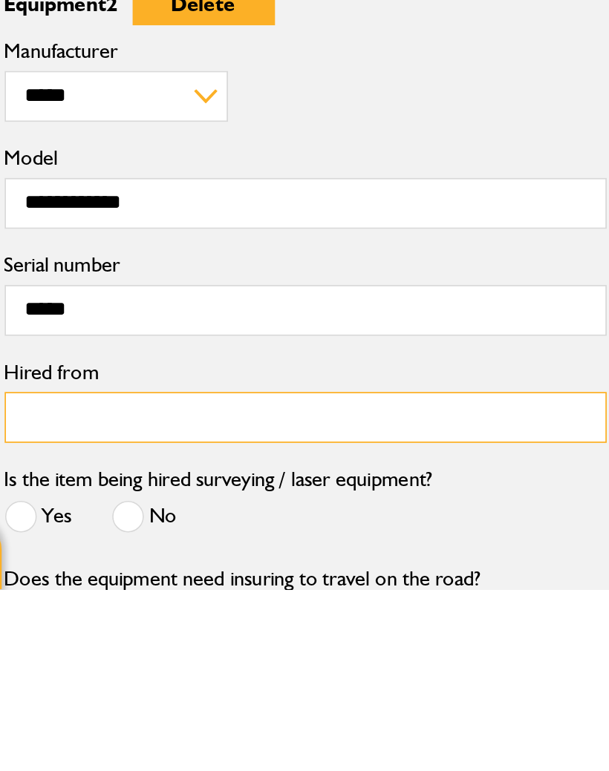
click at [42, 659] on input "Hired from" at bounding box center [213, 673] width 342 height 29
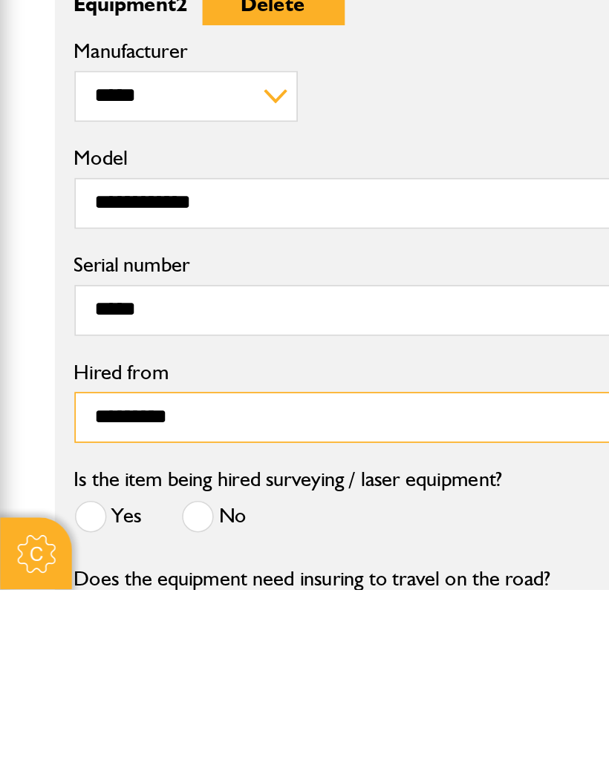
type input "*********"
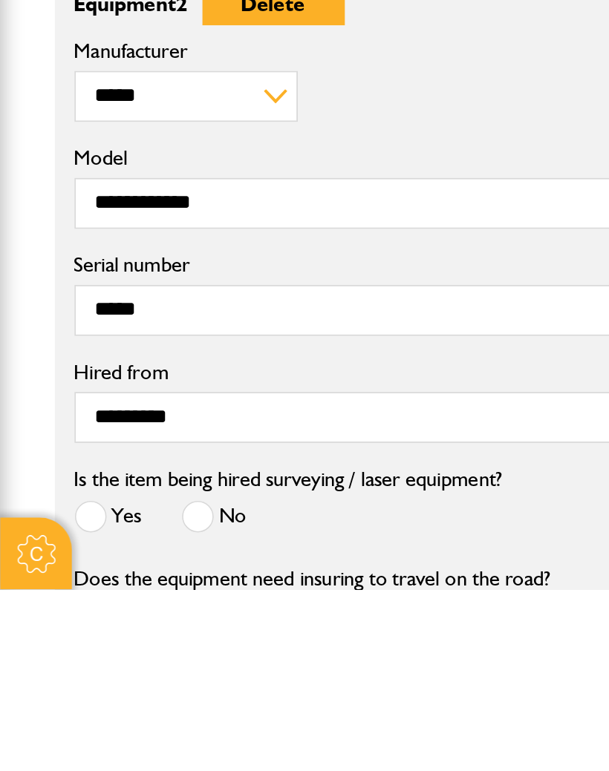
click at [114, 721] on span at bounding box center [112, 730] width 19 height 19
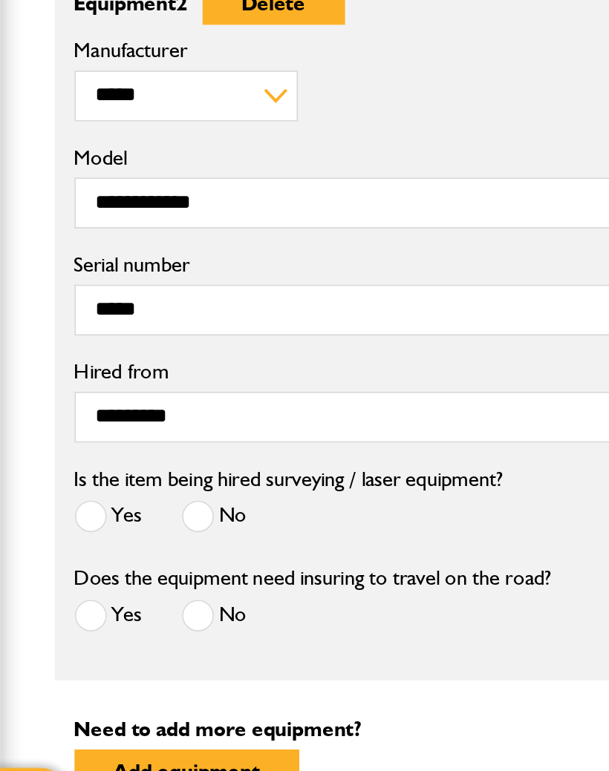
click at [119, 635] on span at bounding box center [112, 644] width 19 height 19
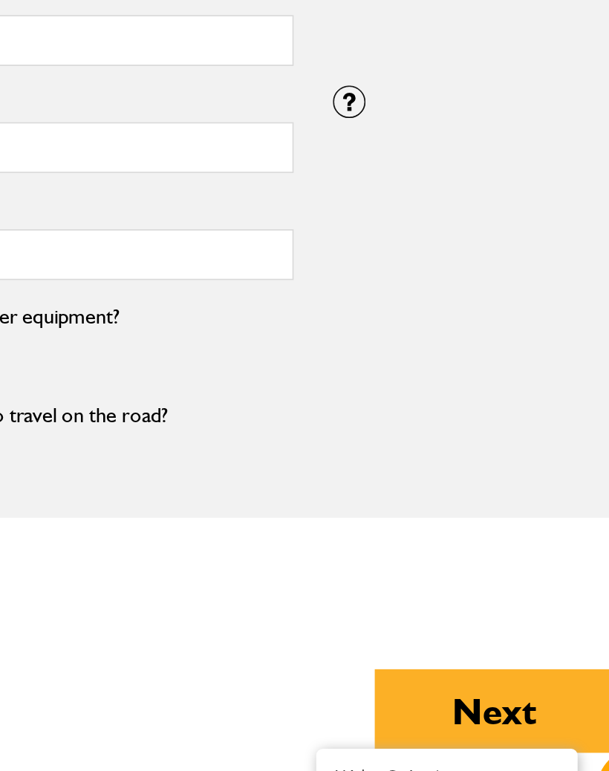
scroll to position [721, 0]
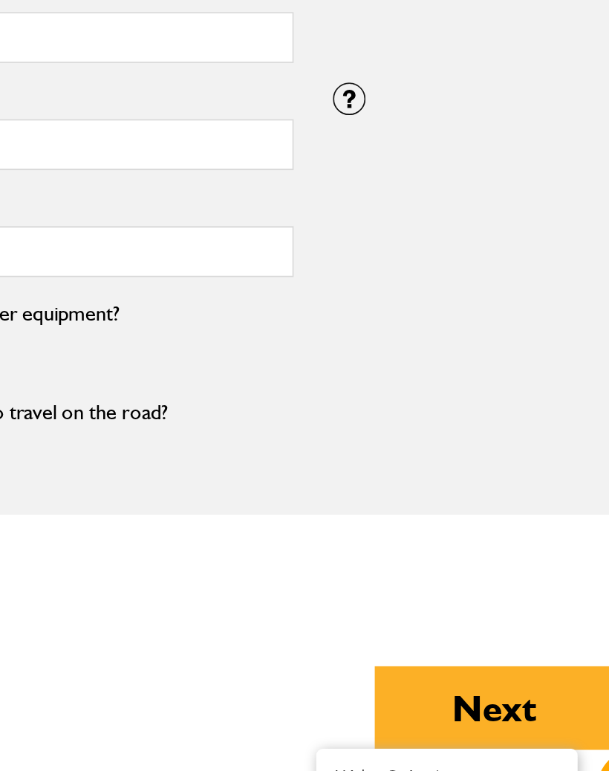
click at [431, 673] on button "Next" at bounding box center [499, 697] width 137 height 48
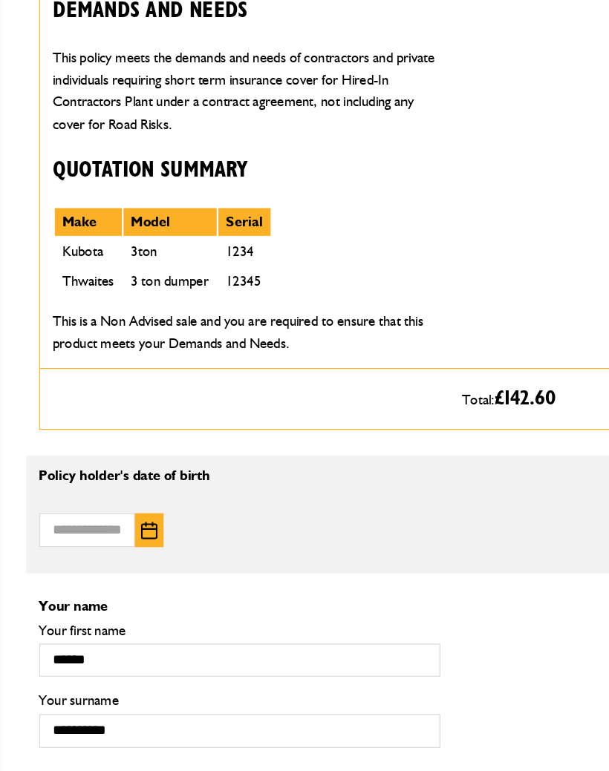
scroll to position [745, 0]
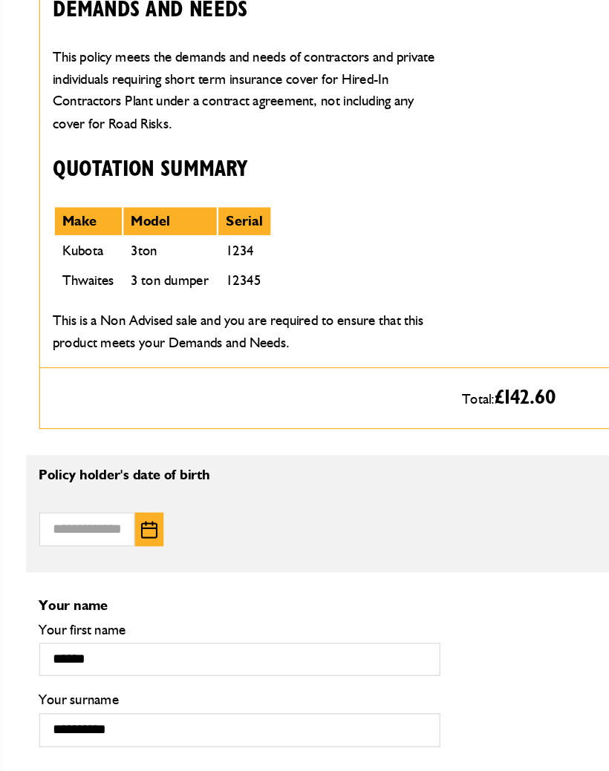
click at [129, 500] on img "button" at bounding box center [136, 507] width 14 height 15
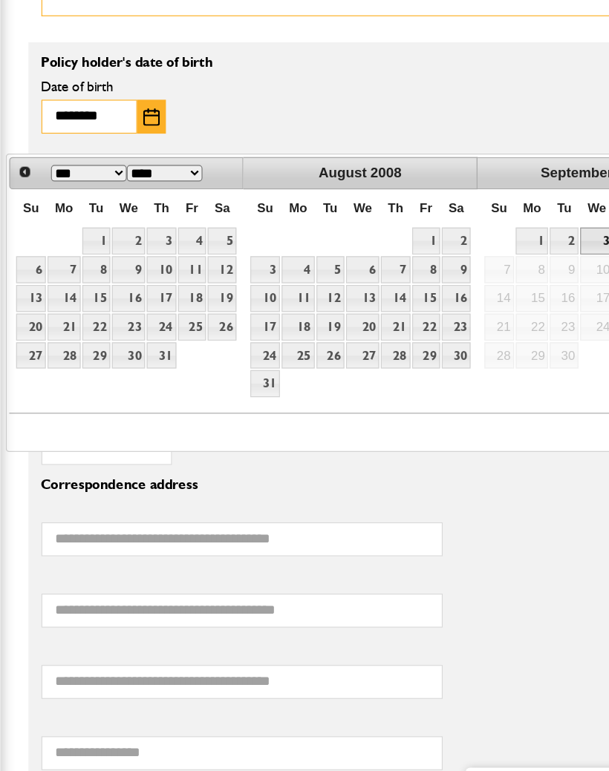
scroll to position [1088, 0]
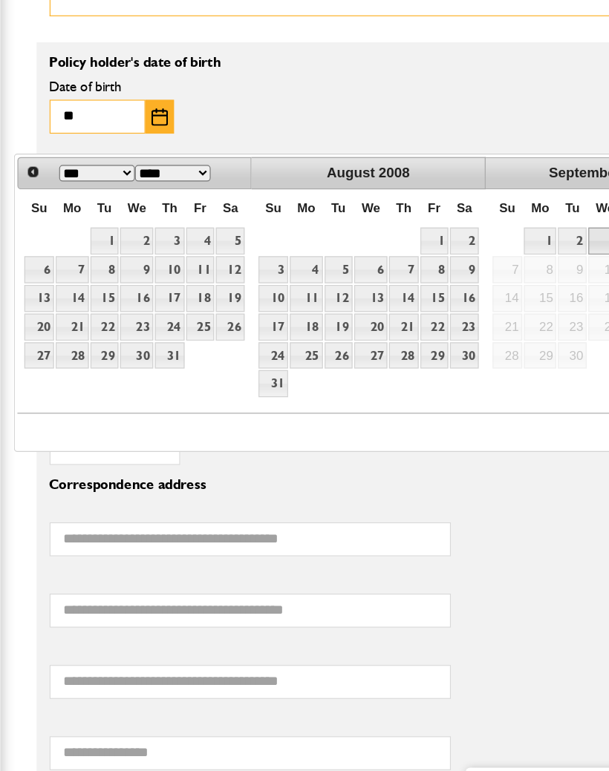
type input "*"
click at [131, 157] on img "button" at bounding box center [136, 164] width 14 height 15
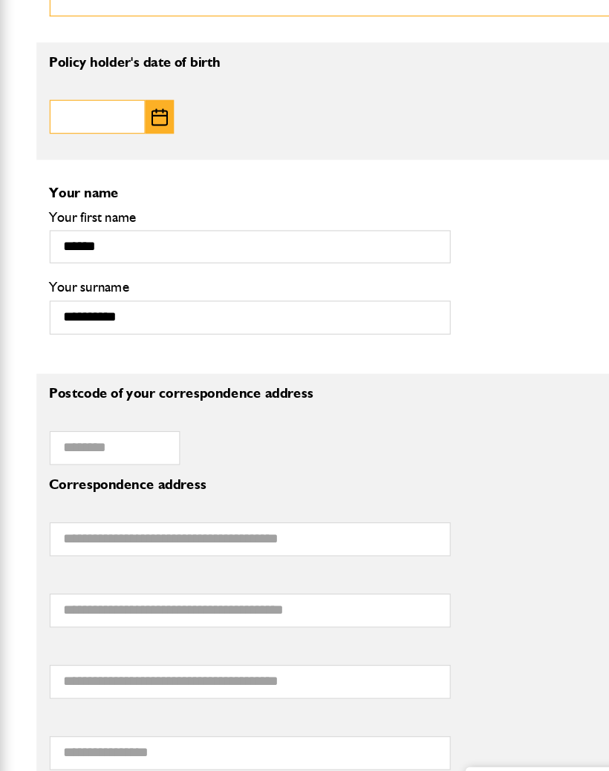
click at [69, 149] on input "Date of birth" at bounding box center [83, 163] width 82 height 29
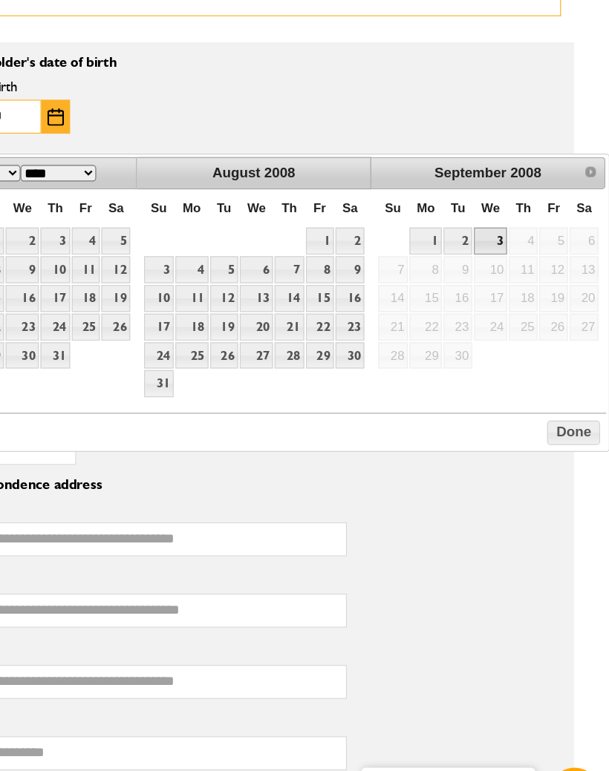
type input "********"
click at [555, 423] on button "Done" at bounding box center [577, 433] width 45 height 21
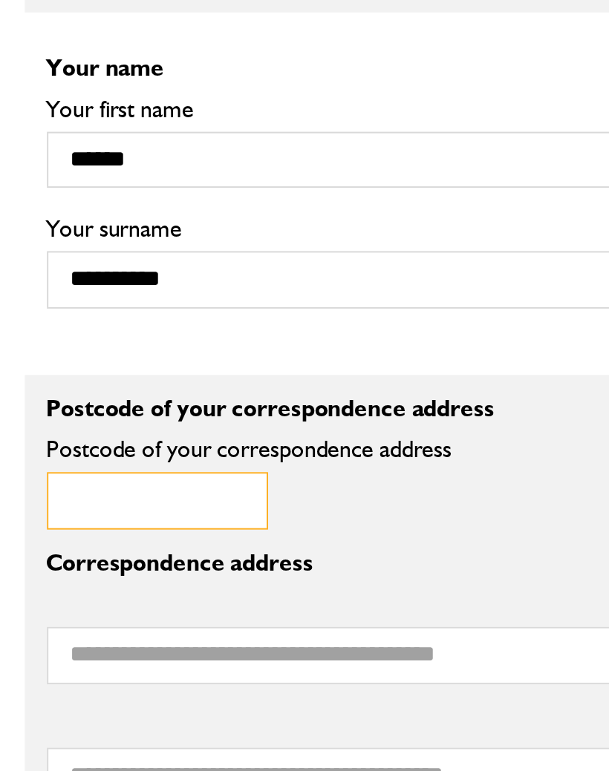
click at [47, 432] on input "Postcode of your correspondence address" at bounding box center [97, 446] width 111 height 29
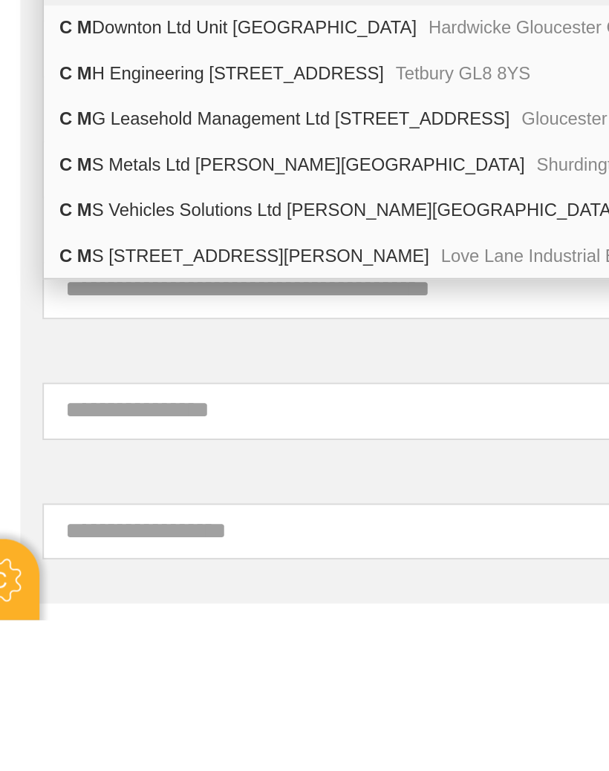
scroll to position [1214, 0]
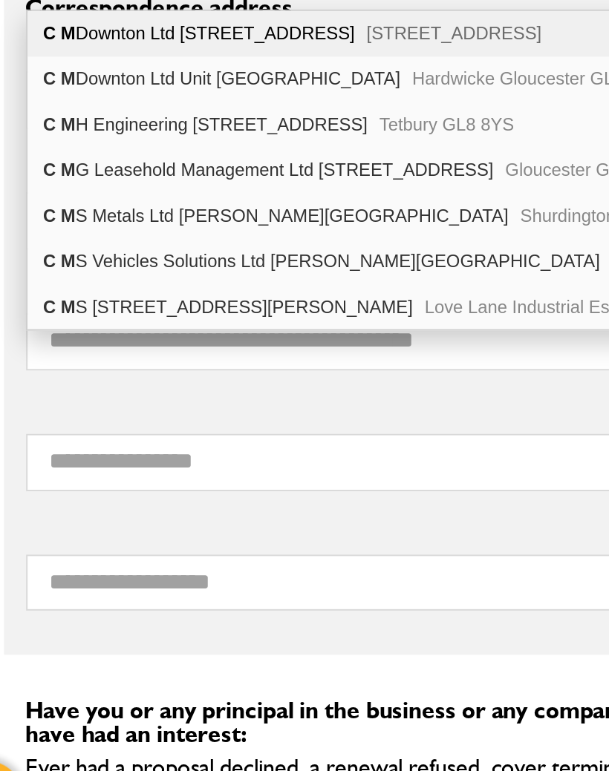
type input "*******"
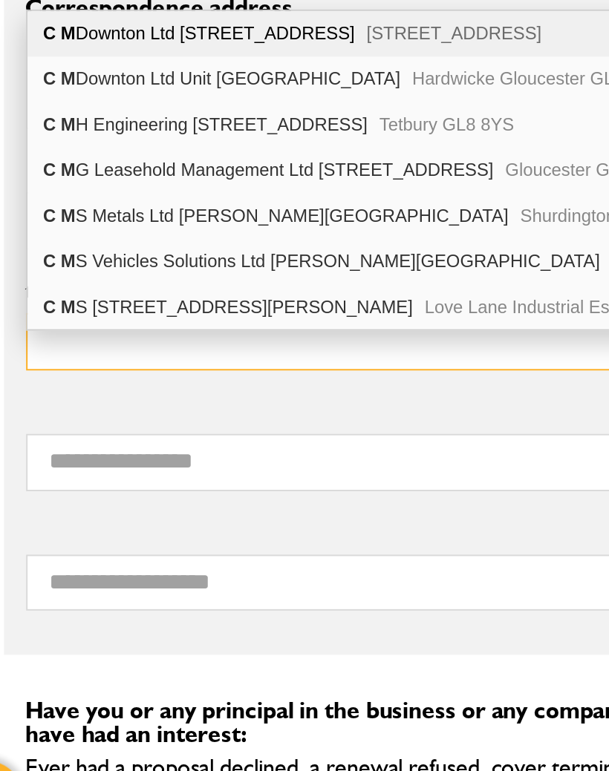
click at [42, 505] on input "third line of your correspondence address" at bounding box center [213, 519] width 342 height 29
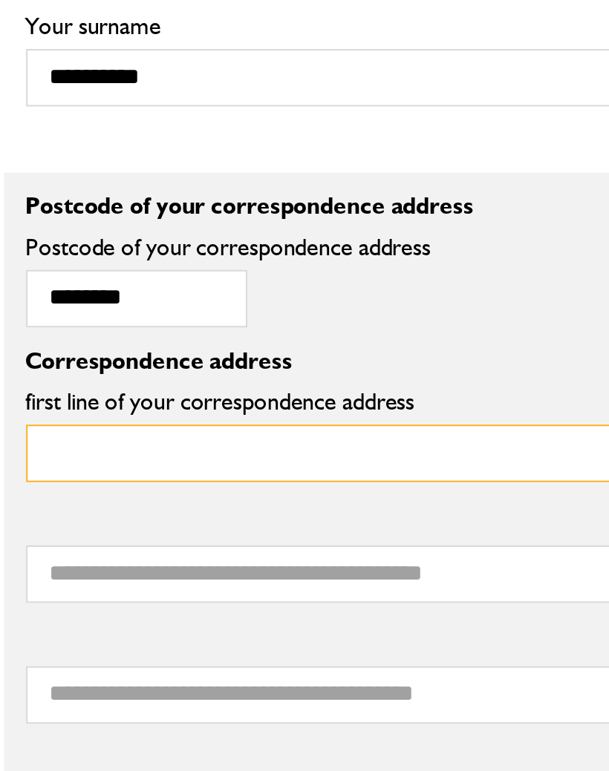
click at [42, 383] on input "first line of your correspondence address" at bounding box center [213, 397] width 342 height 29
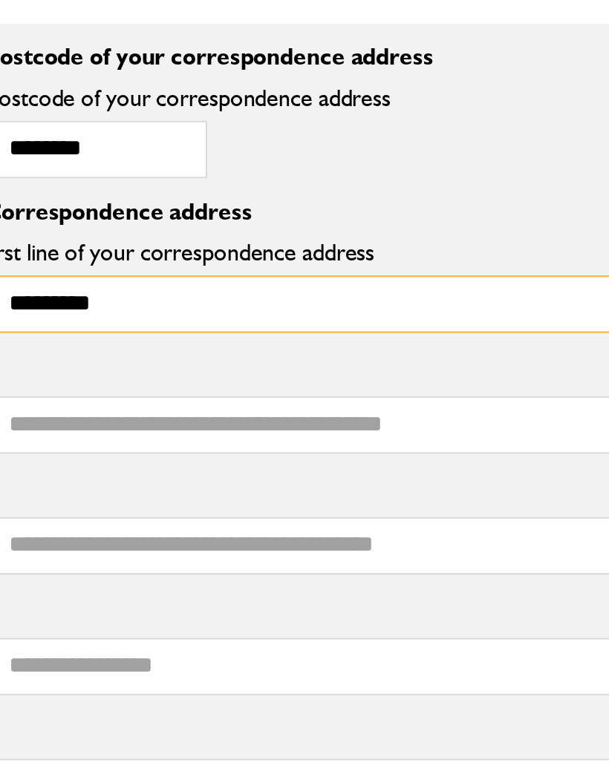
type input "********"
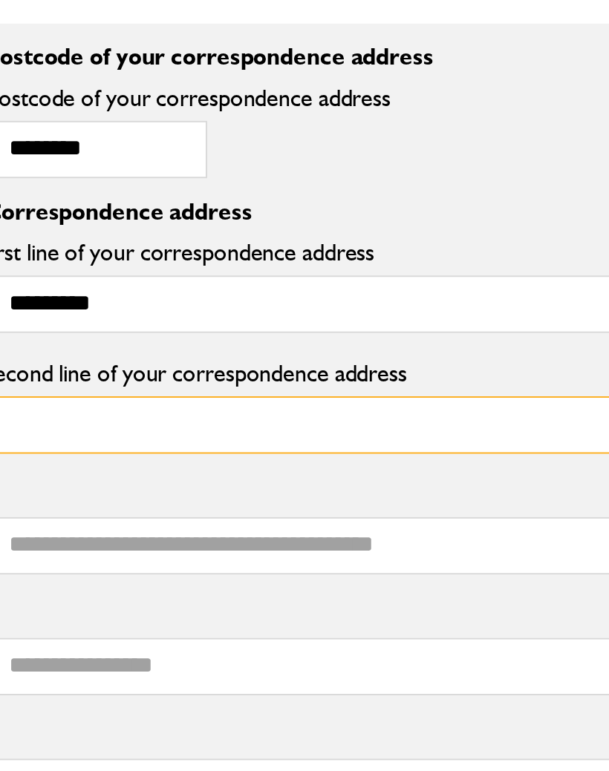
click at [42, 444] on input "second line of your correspondence address" at bounding box center [213, 458] width 342 height 29
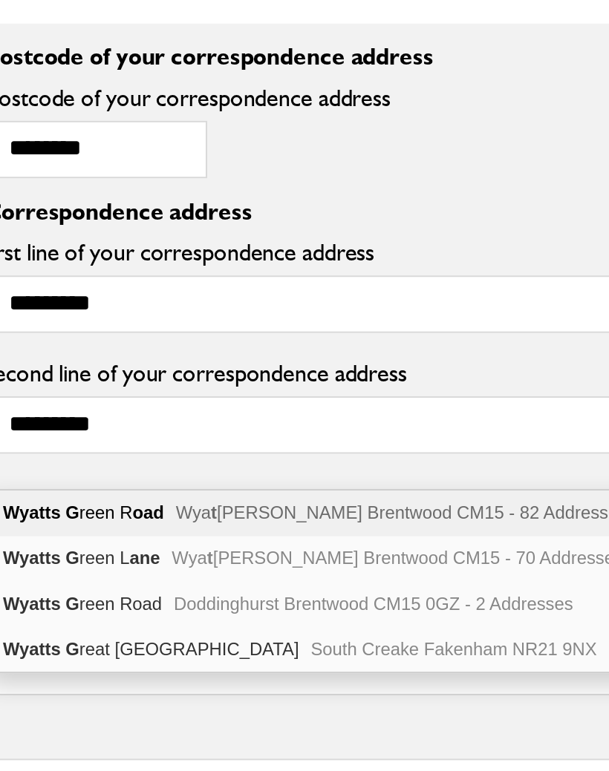
click at [56, 514] on div "Wyatts G reen L ane Wya t ts Green Brentwood CM15 - 70 Addresses" at bounding box center [213, 525] width 341 height 23
type input "**********"
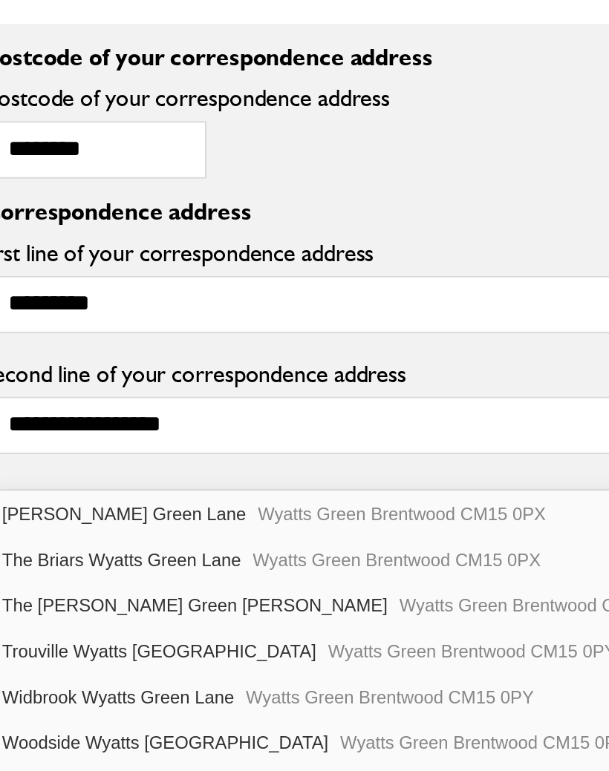
scroll to position [1449, 0]
click at [53, 607] on div "Woodside Wyatts Green Lane Wyatts Green Brentwood CM15 0PY" at bounding box center [268, 618] width 451 height 23
type input "********"
type input "**********"
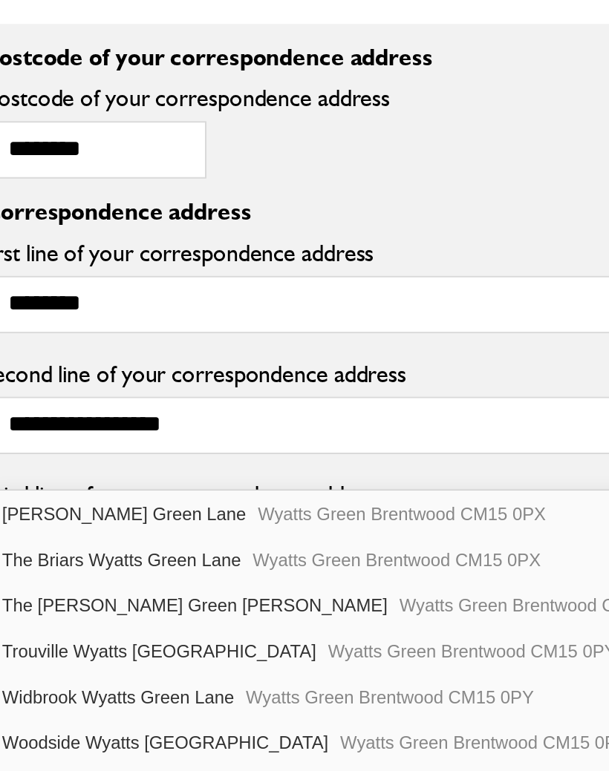
type input "*********"
type input "*****"
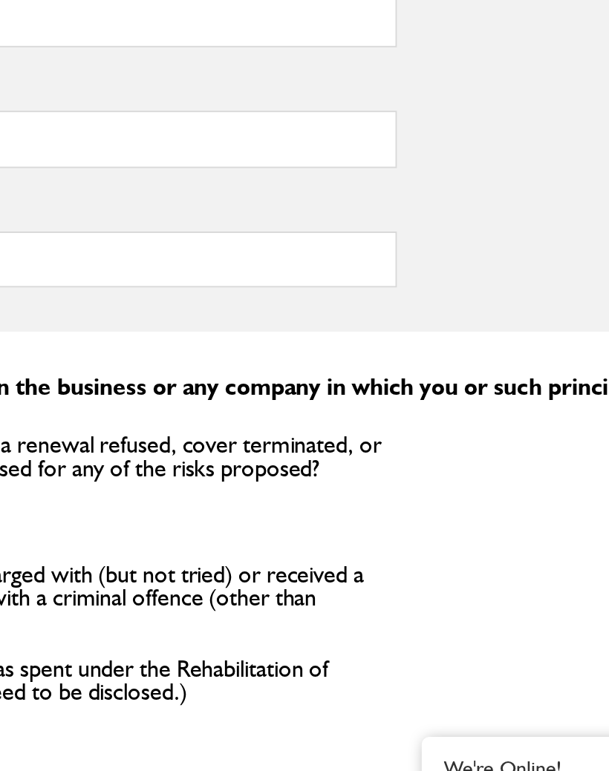
scroll to position [1377, 0]
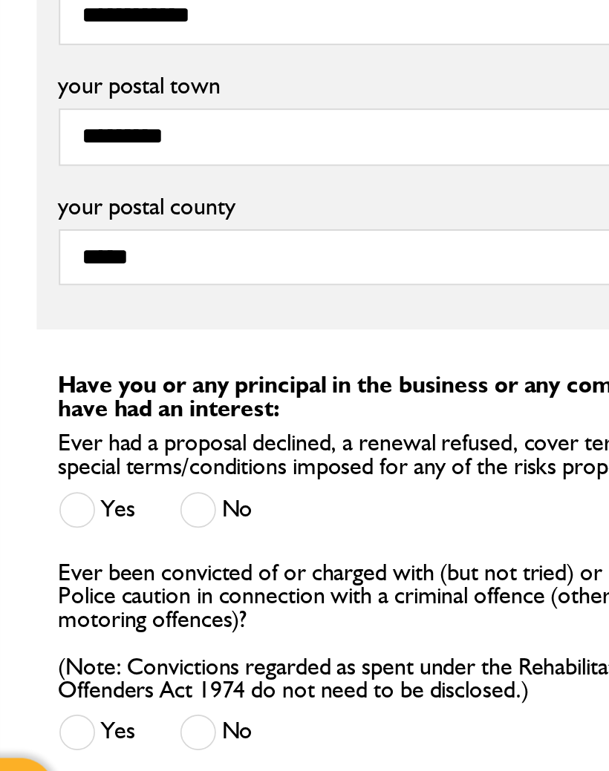
click at [103, 596] on span at bounding box center [112, 605] width 19 height 19
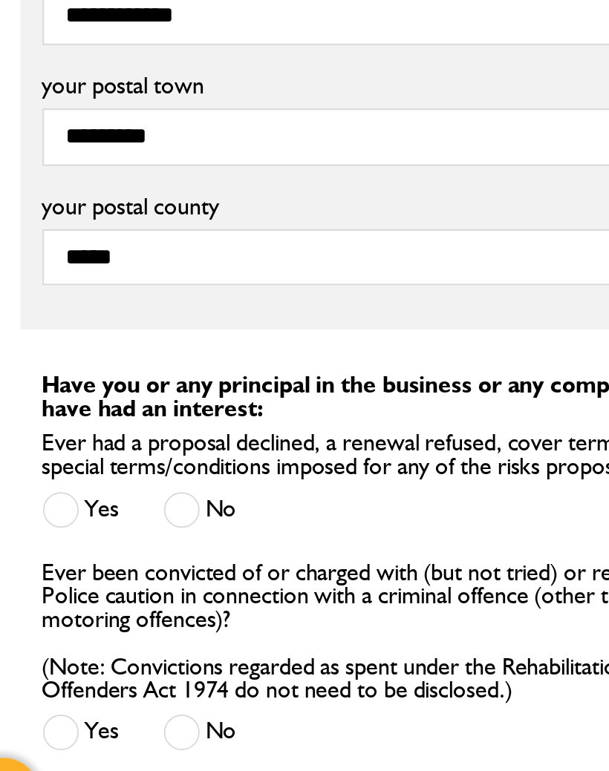
click at [103, 708] on span at bounding box center [112, 717] width 19 height 19
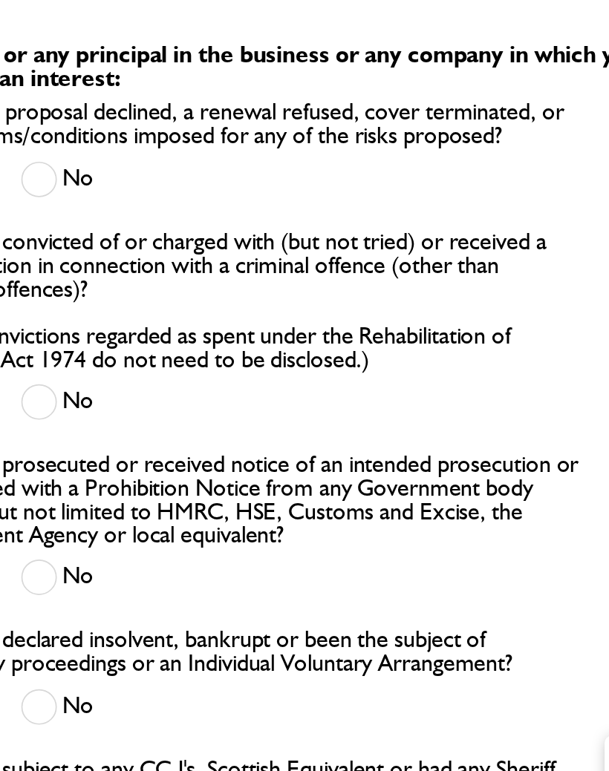
scroll to position [1543, 0]
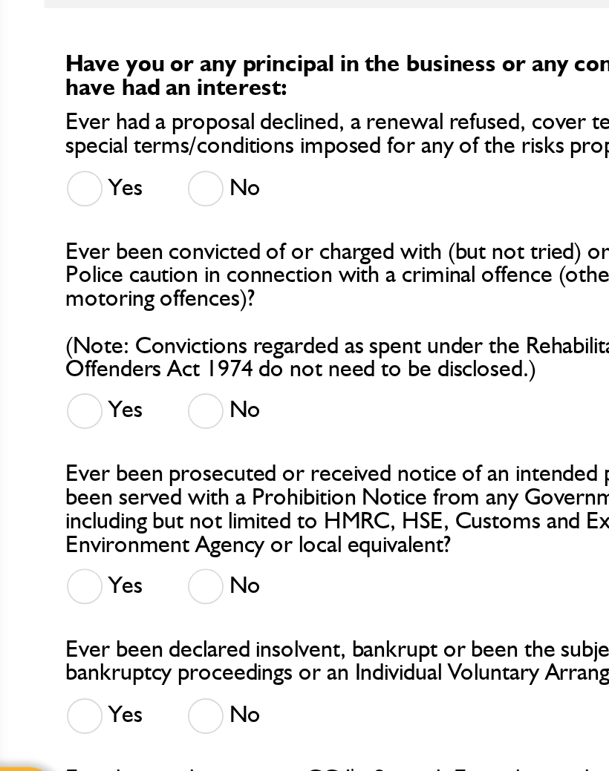
click at [103, 630] on span at bounding box center [112, 639] width 19 height 19
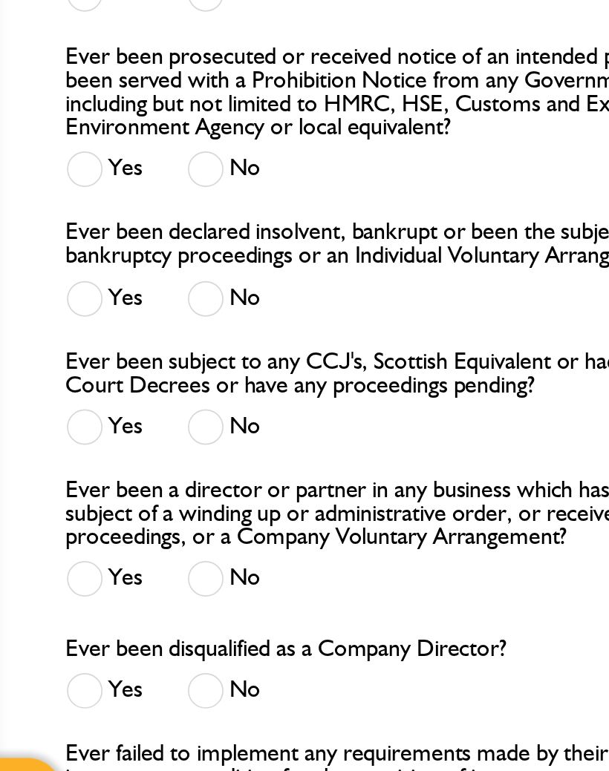
scroll to position [1749, 0]
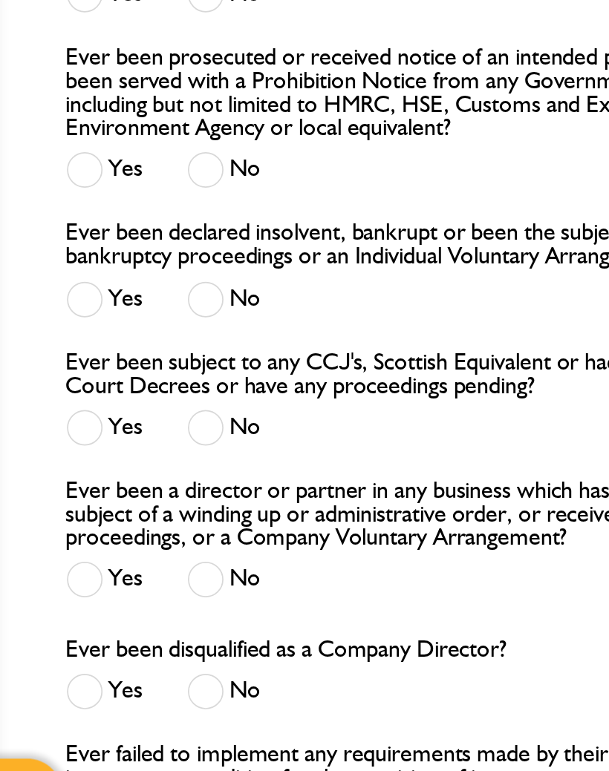
click at [103, 490] on span at bounding box center [112, 499] width 19 height 19
click at [104, 555] on span at bounding box center [112, 564] width 19 height 19
click at [106, 631] on span at bounding box center [112, 640] width 19 height 19
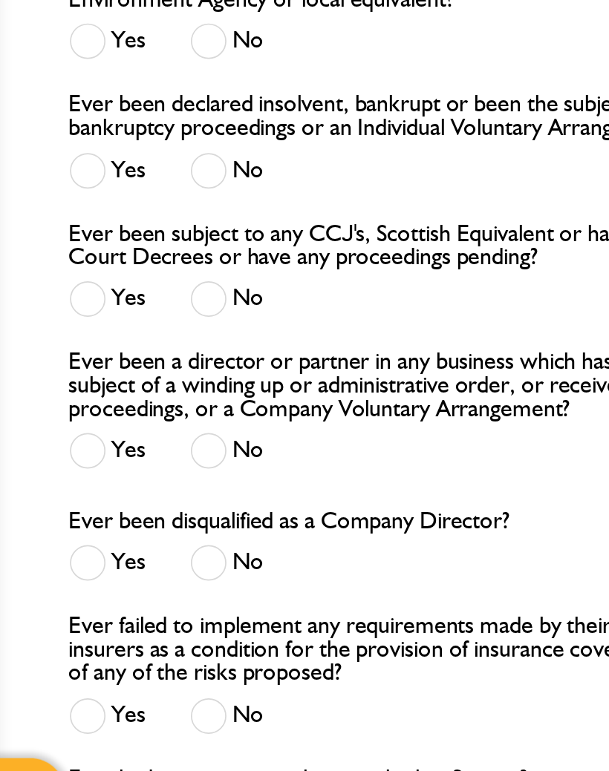
scroll to position [1814, 0]
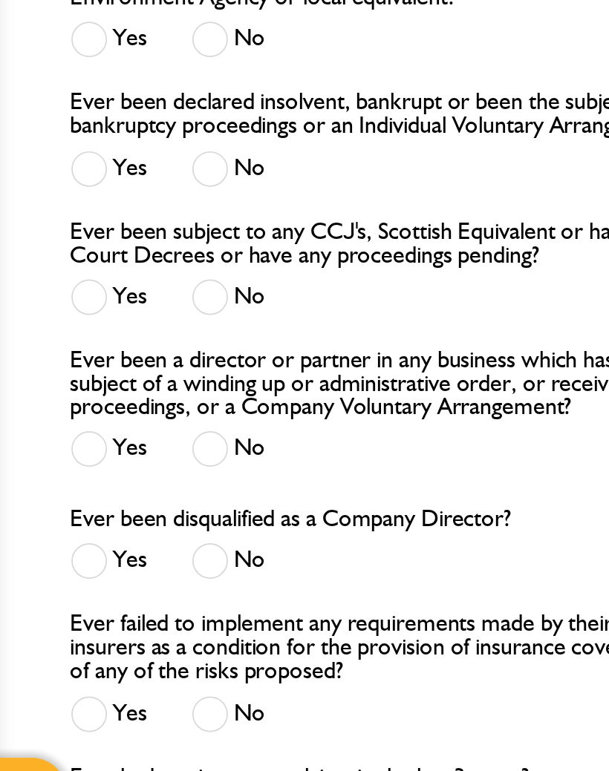
click at [103, 622] on span at bounding box center [112, 631] width 19 height 19
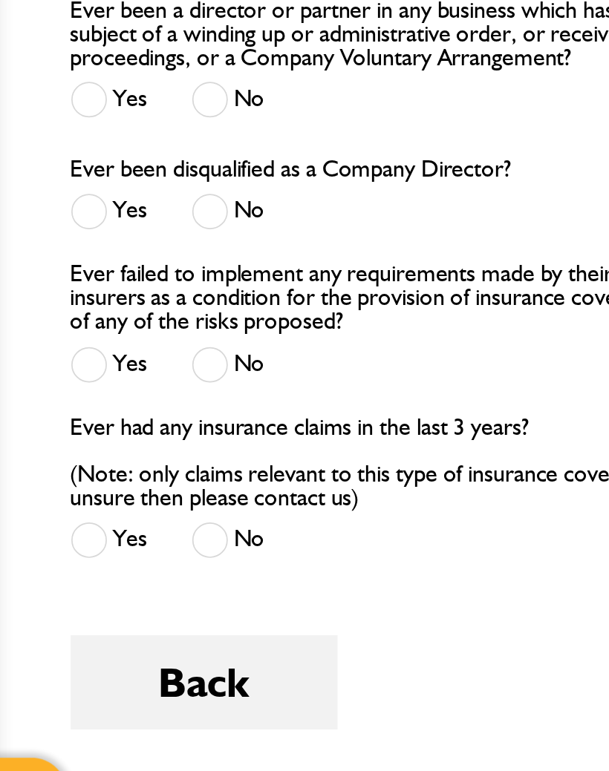
scroll to position [1990, 0]
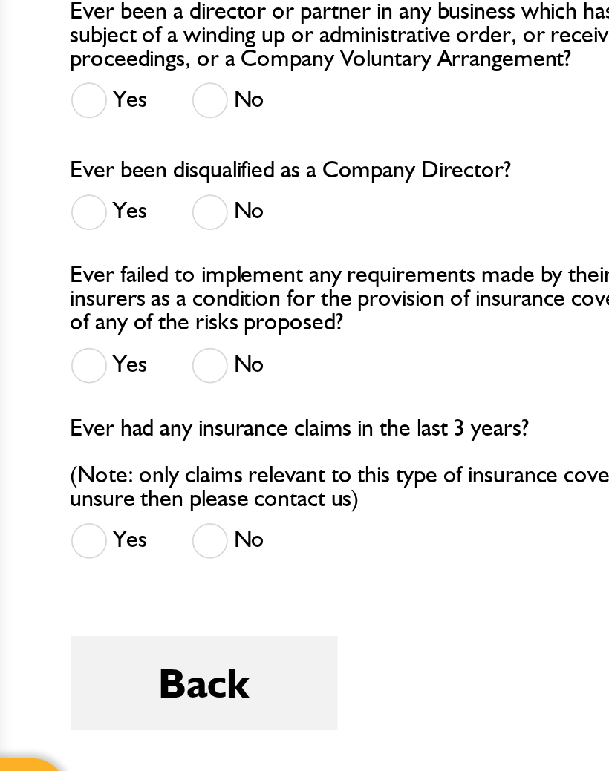
click at [112, 523] on span at bounding box center [112, 532] width 19 height 19
click at [107, 612] on span at bounding box center [112, 621] width 19 height 19
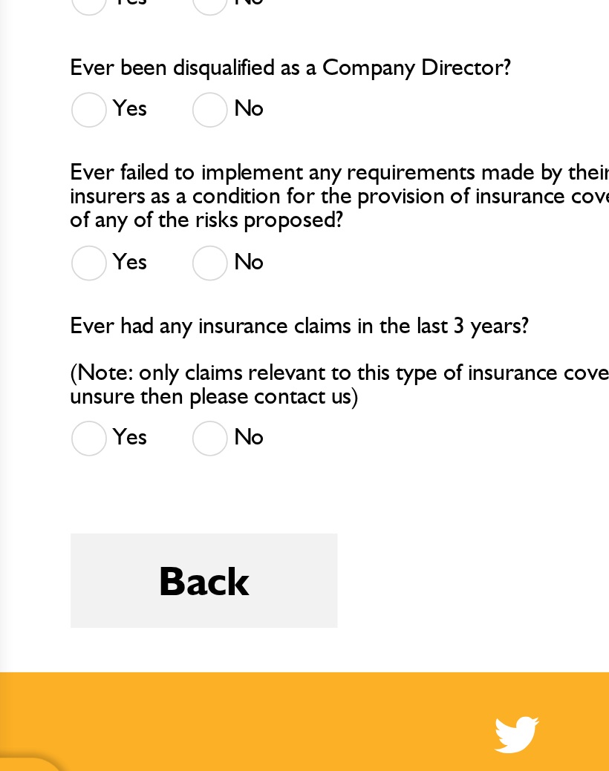
scroll to position [2044, 0]
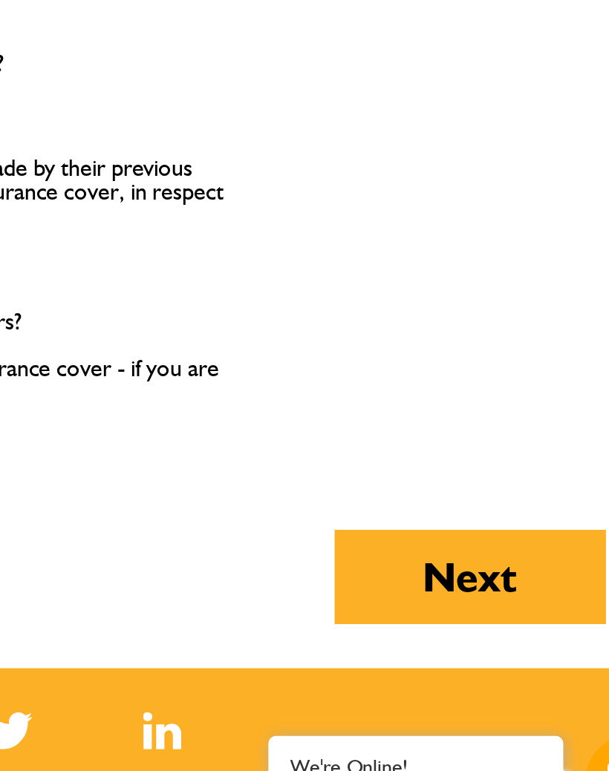
click at [431, 615] on button "Next" at bounding box center [499, 639] width 137 height 48
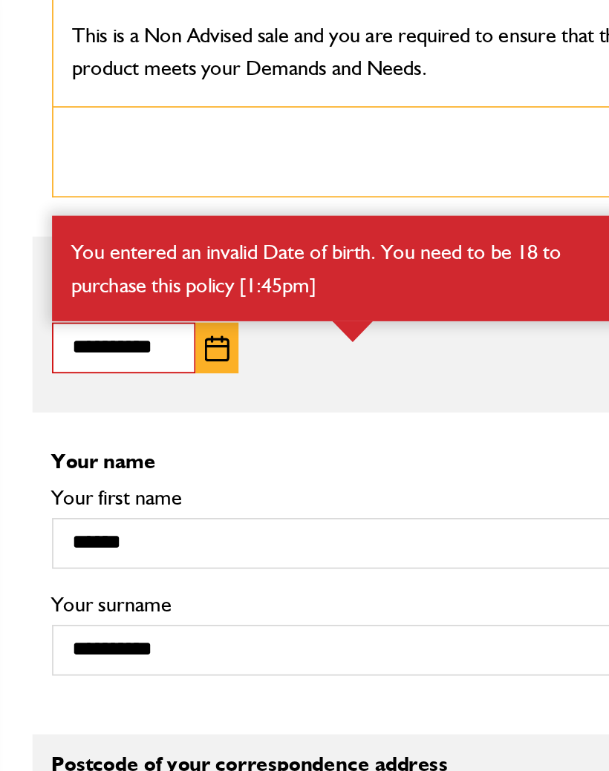
scroll to position [1110, 0]
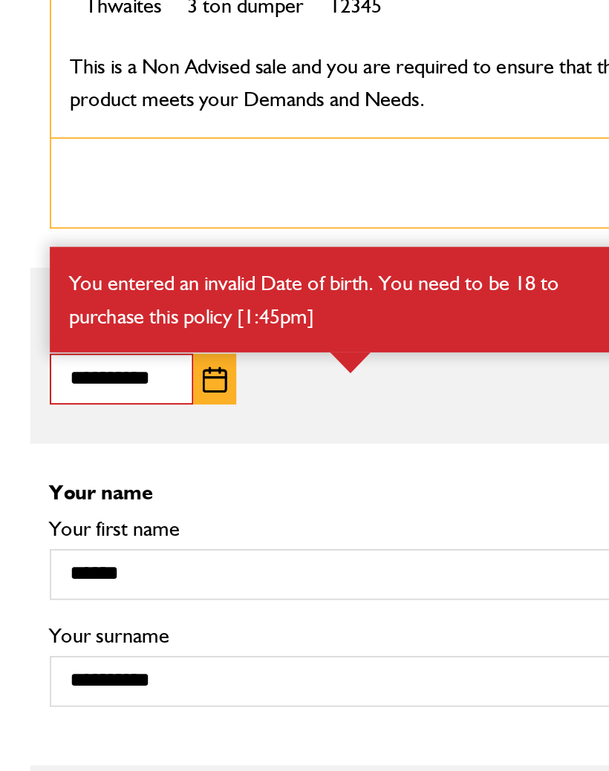
click at [95, 231] on input "**********" at bounding box center [83, 216] width 82 height 29
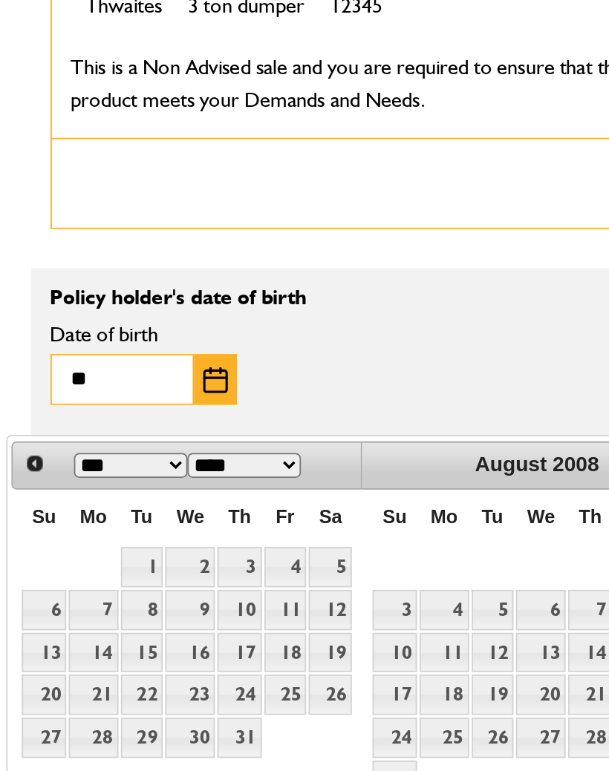
type input "*"
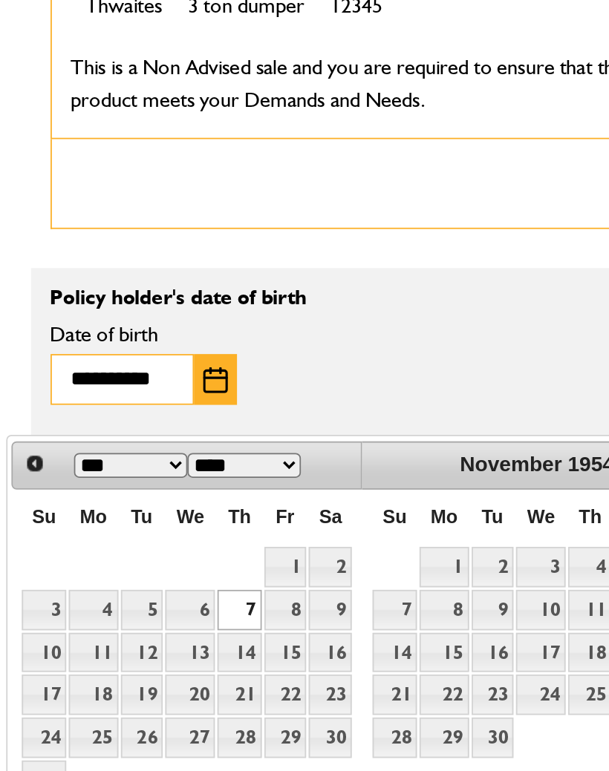
type input "**********"
click at [129, 224] on img "button" at bounding box center [136, 216] width 14 height 15
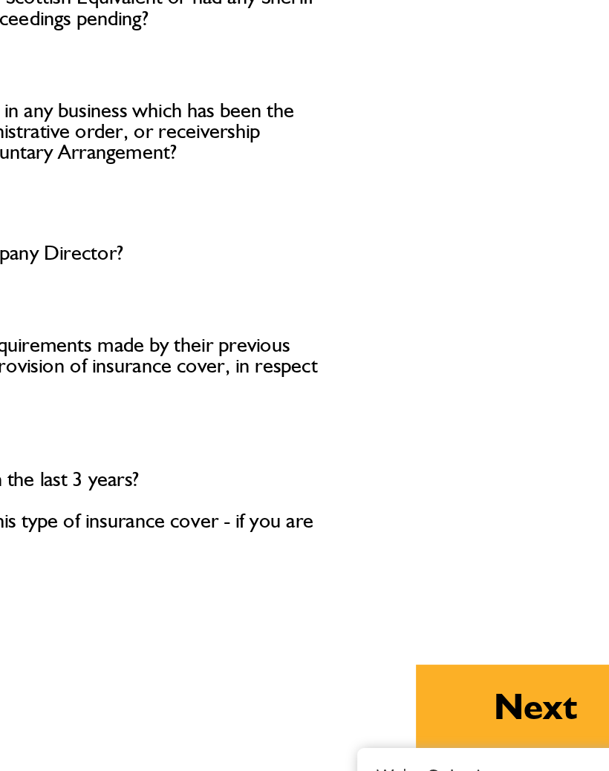
scroll to position [2063, 0]
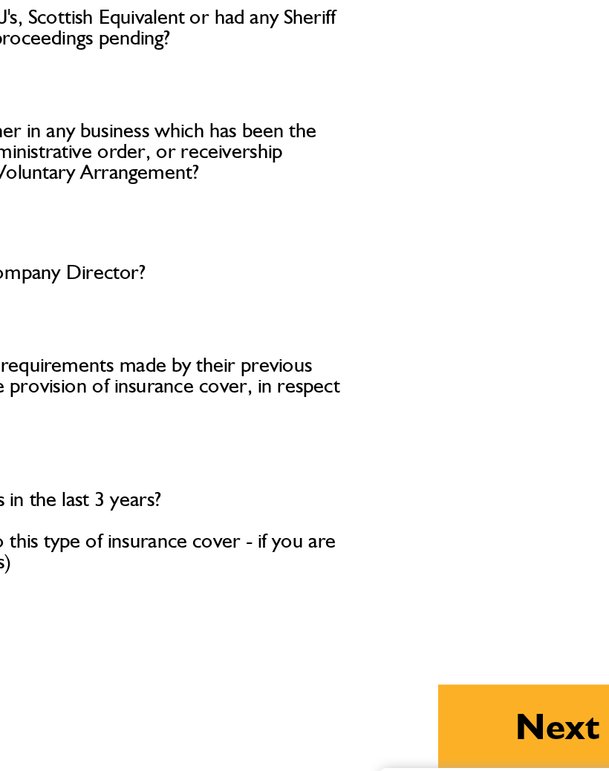
click at [431, 672] on button "Next" at bounding box center [499, 696] width 137 height 48
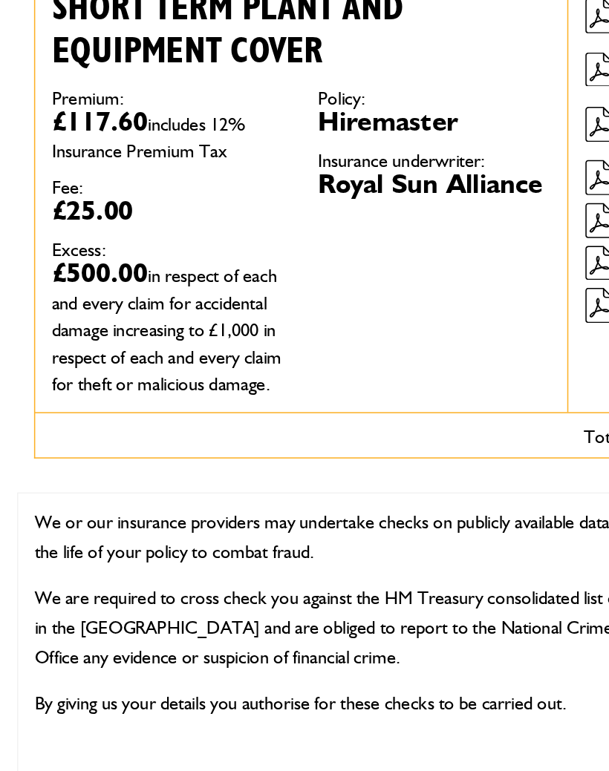
scroll to position [5337, 0]
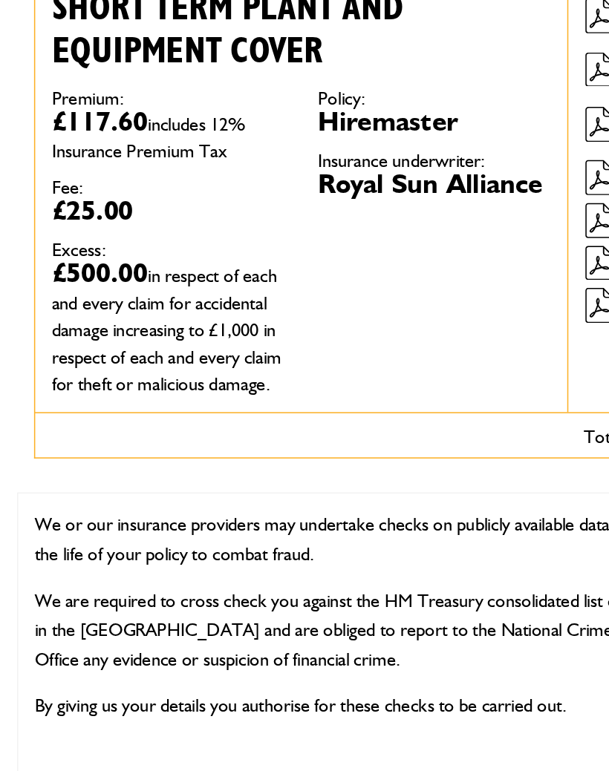
click at [10, 730] on div at bounding box center [20, 750] width 41 height 41
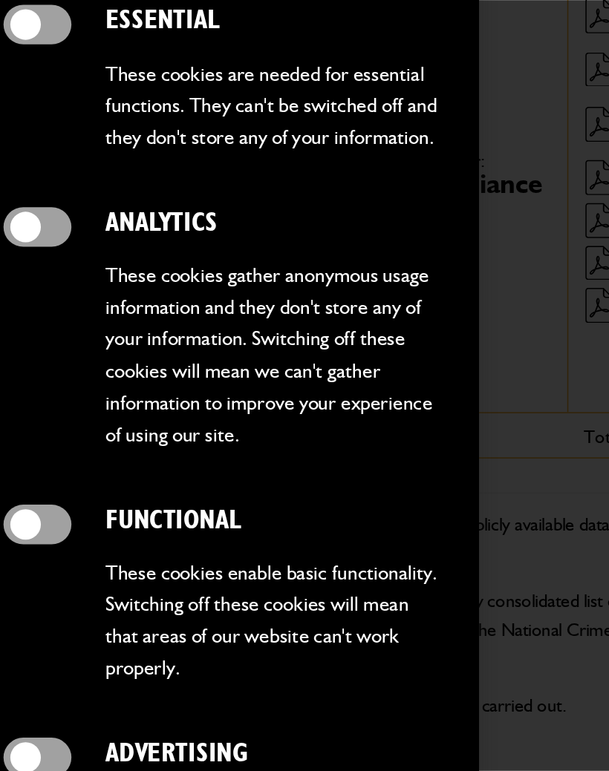
click at [341, 393] on div at bounding box center [304, 385] width 609 height 771
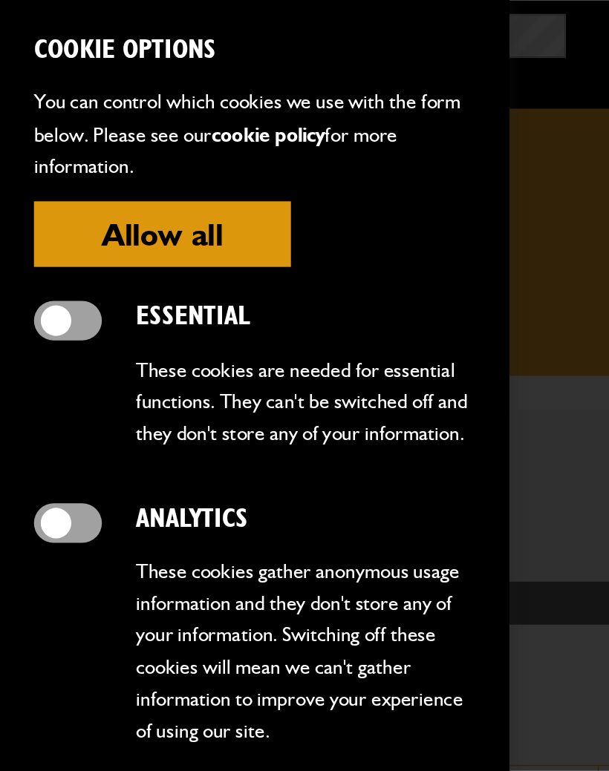
scroll to position [0, 0]
click at [66, 157] on button "Allow all" at bounding box center [106, 153] width 169 height 43
click at [92, 161] on button "Allow all" at bounding box center [106, 153] width 169 height 43
click at [96, 154] on button "Allow all" at bounding box center [106, 153] width 169 height 43
click at [87, 153] on button "Allow all" at bounding box center [106, 153] width 169 height 43
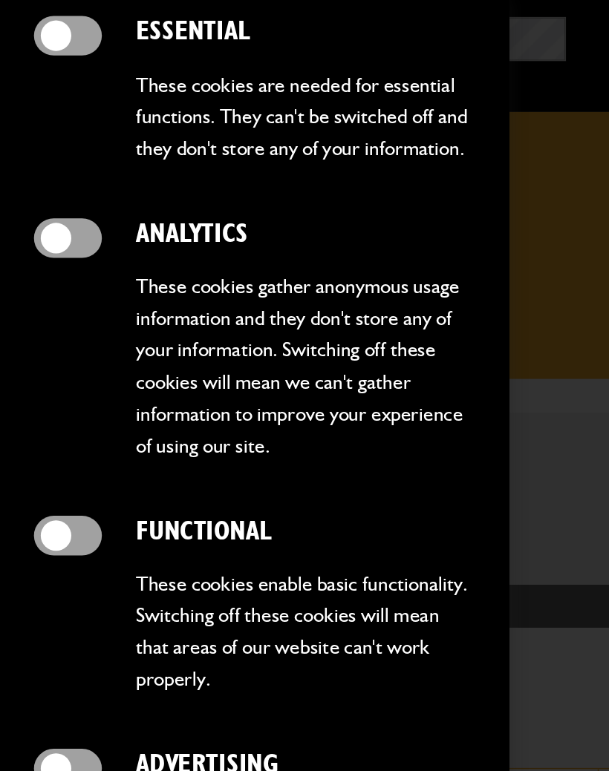
scroll to position [186, 0]
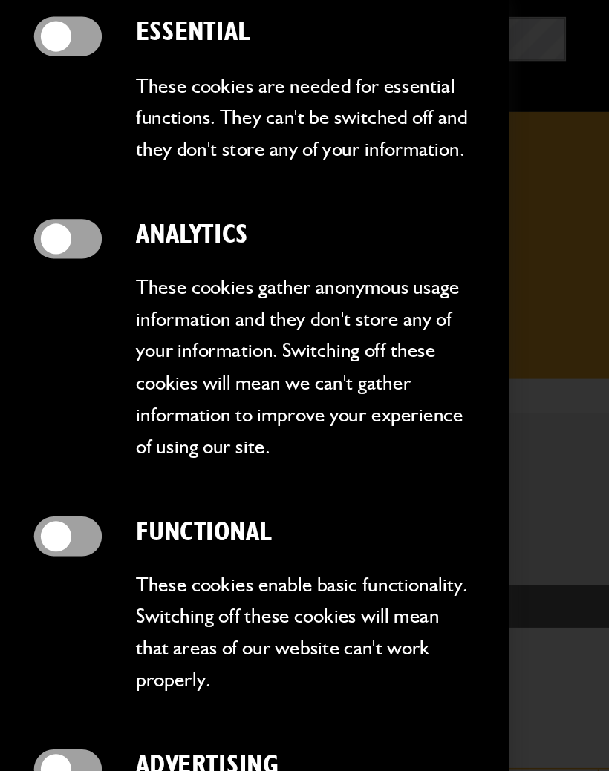
click at [42, 492] on span at bounding box center [44, 505] width 45 height 26
click at [43, 349] on span at bounding box center [44, 352] width 45 height 26
click at [32, 350] on span at bounding box center [44, 352] width 45 height 26
click at [33, 492] on span at bounding box center [44, 505] width 45 height 26
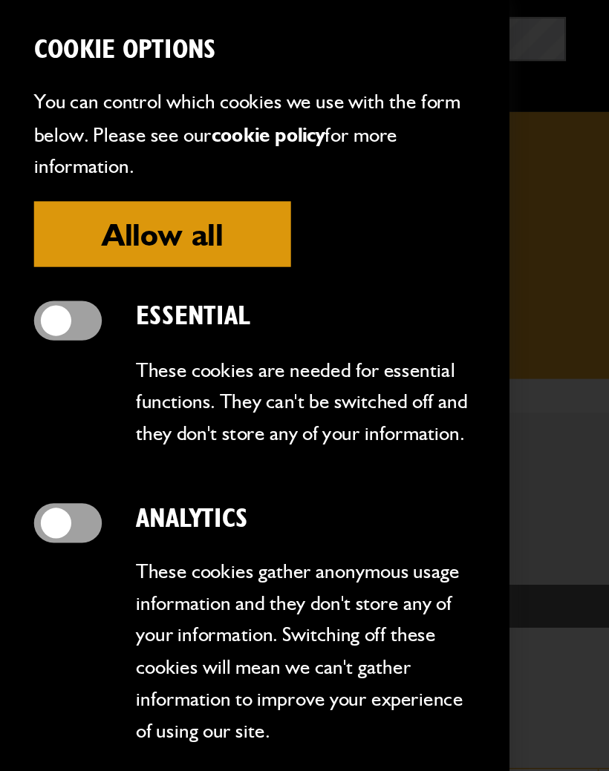
scroll to position [0, 0]
click at [73, 154] on button "Allow all" at bounding box center [106, 153] width 169 height 43
click at [90, 157] on button "Allow all" at bounding box center [106, 153] width 169 height 43
click at [210, 51] on form "Cookie Options You can control which cookies we use with the form below. Please…" at bounding box center [167, 385] width 334 height 771
click at [251, 62] on p "You can control which cookies we use with the form below. Please see our cookie…" at bounding box center [167, 87] width 290 height 62
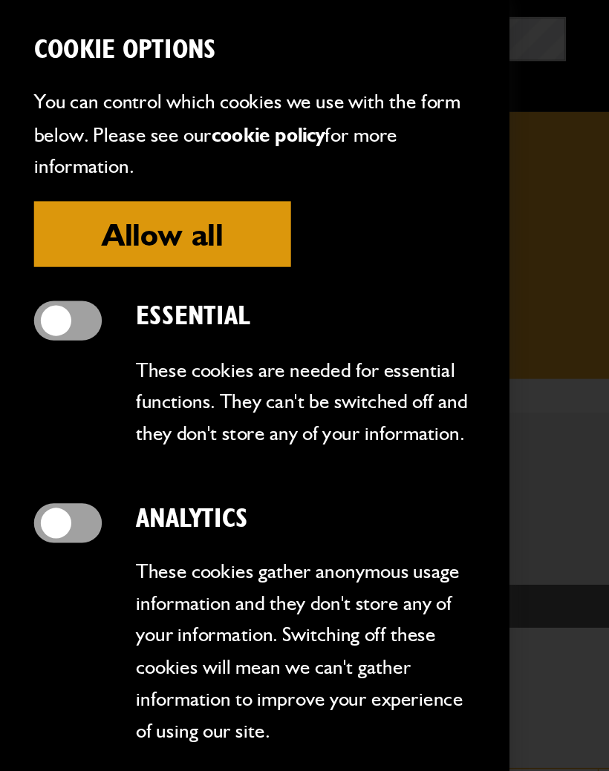
scroll to position [7, 0]
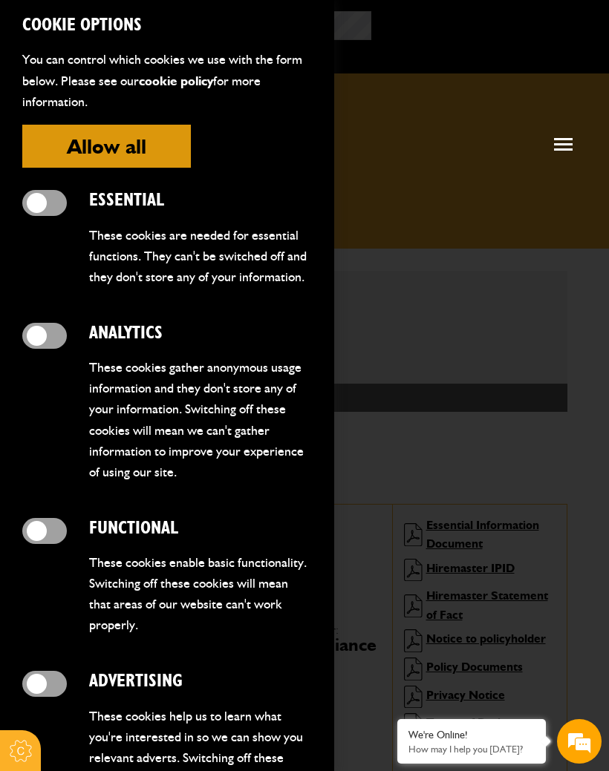
click at [549, 150] on nav at bounding box center [564, 144] width 30 height 30
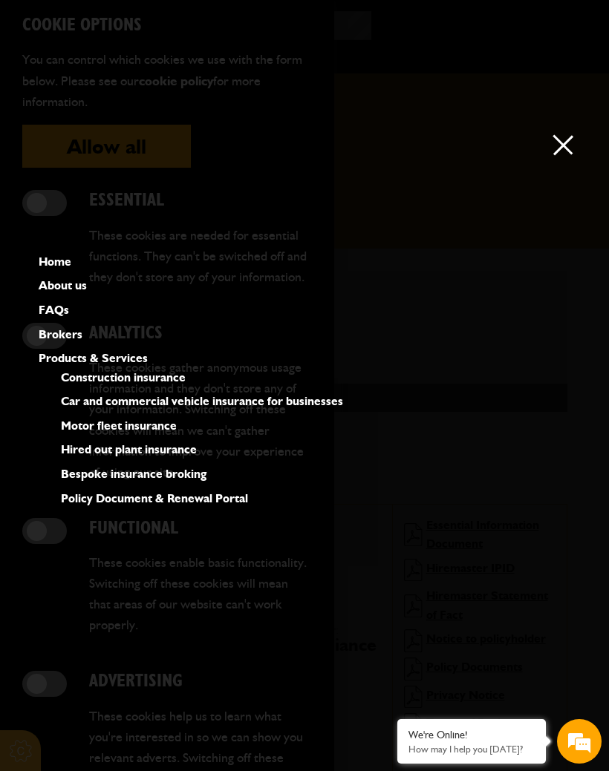
click at [563, 144] on span at bounding box center [563, 145] width 20 height 20
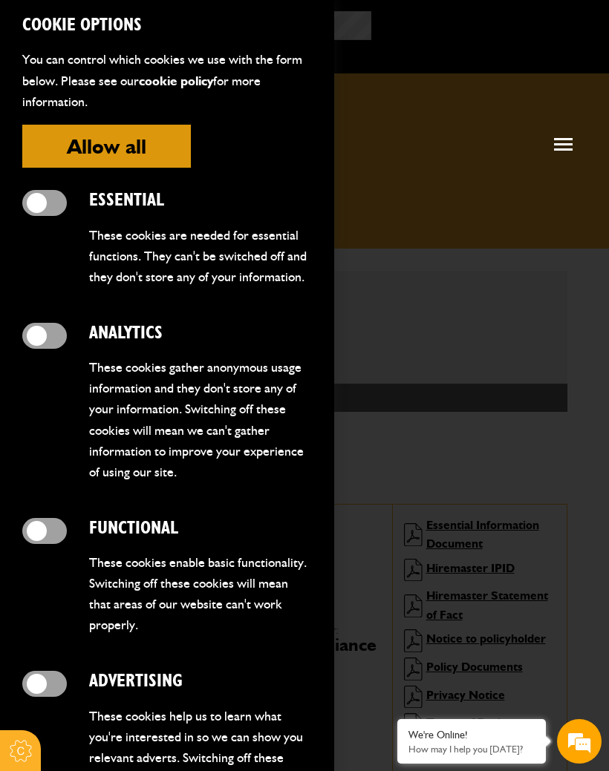
click at [369, 702] on div at bounding box center [304, 385] width 609 height 771
click at [367, 706] on div at bounding box center [304, 385] width 609 height 771
click at [365, 693] on div at bounding box center [304, 385] width 609 height 771
click at [48, 740] on div at bounding box center [44, 747] width 45 height 152
click at [78, 454] on div "Analytics These cookies gather anonymous usage information and they don't store…" at bounding box center [167, 409] width 290 height 173
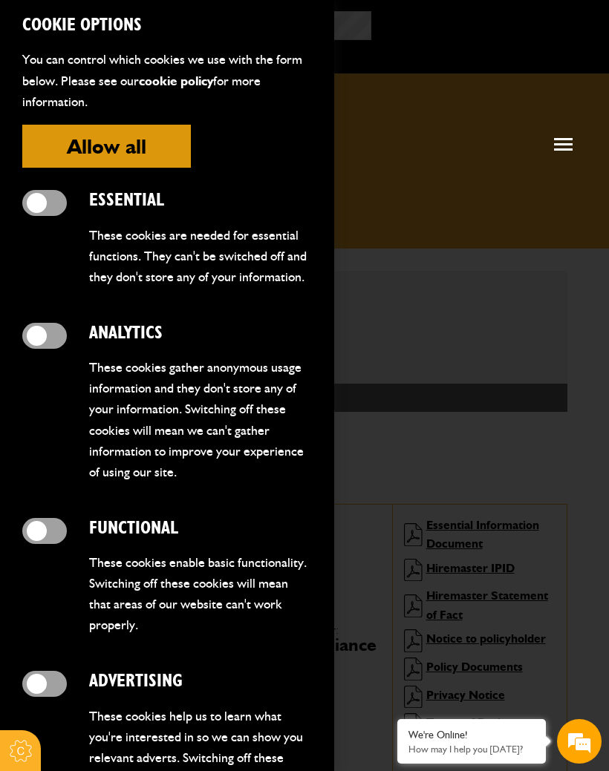
click at [79, 452] on div "Analytics These cookies gather anonymous usage information and they don't store…" at bounding box center [167, 409] width 290 height 173
click at [86, 457] on div "Analytics These cookies gather anonymous usage information and they don't store…" at bounding box center [167, 409] width 290 height 173
click at [88, 459] on div "Analytics These cookies gather anonymous usage information and they don't store…" at bounding box center [167, 409] width 290 height 173
click at [94, 457] on p "These cookies gather anonymous usage information and they don't store any of yo…" at bounding box center [200, 419] width 223 height 125
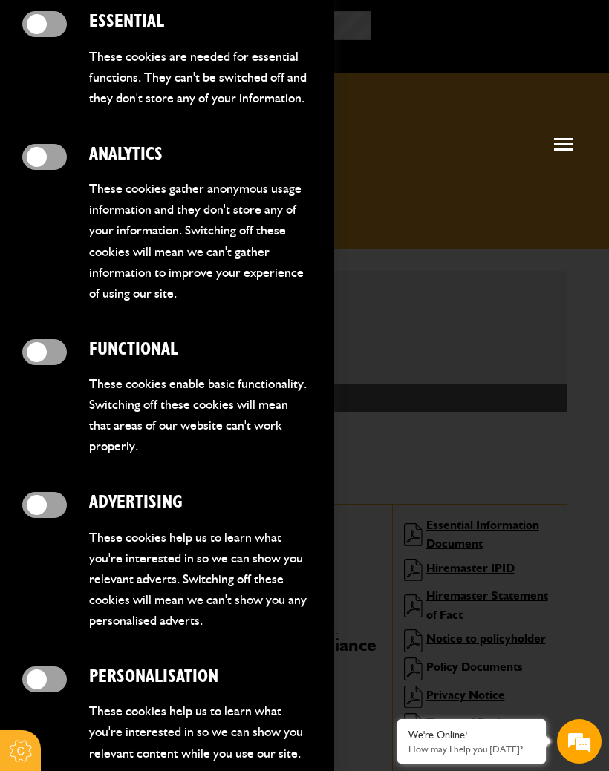
scroll to position [186, 0]
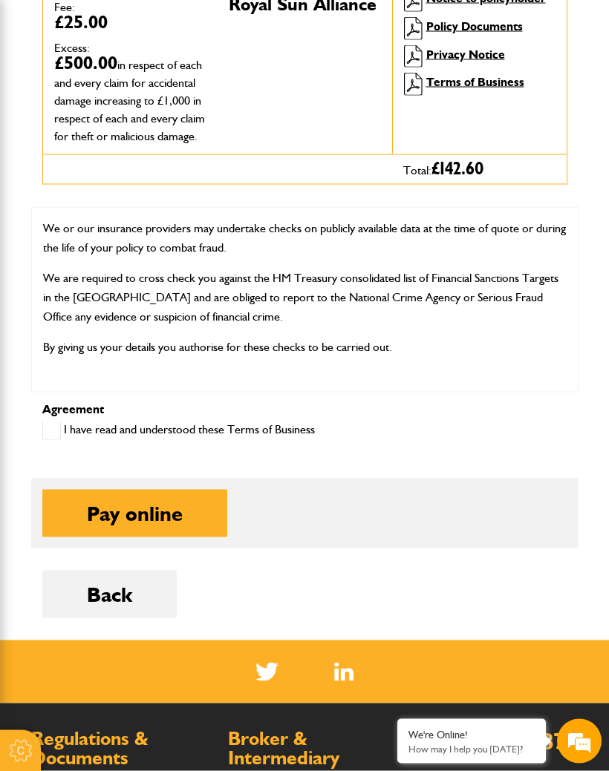
scroll to position [642, 0]
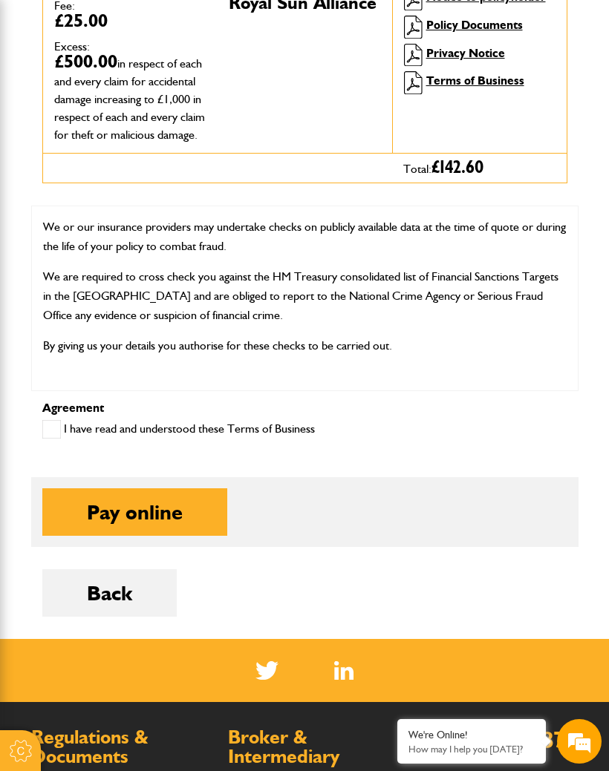
click at [97, 526] on button "Pay online" at bounding box center [134, 512] width 185 height 48
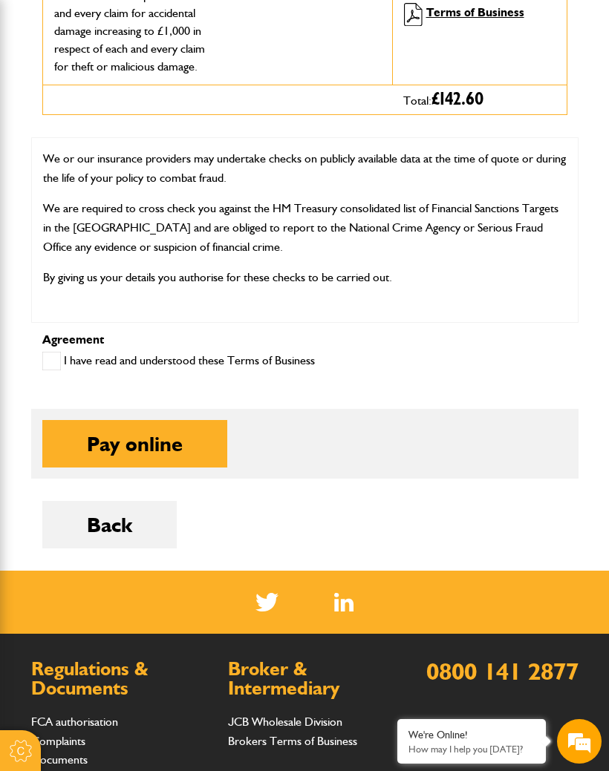
click at [43, 370] on span at bounding box center [51, 361] width 19 height 19
click at [99, 462] on button "Pay online" at bounding box center [134, 444] width 185 height 48
